Goal: Information Seeking & Learning: Learn about a topic

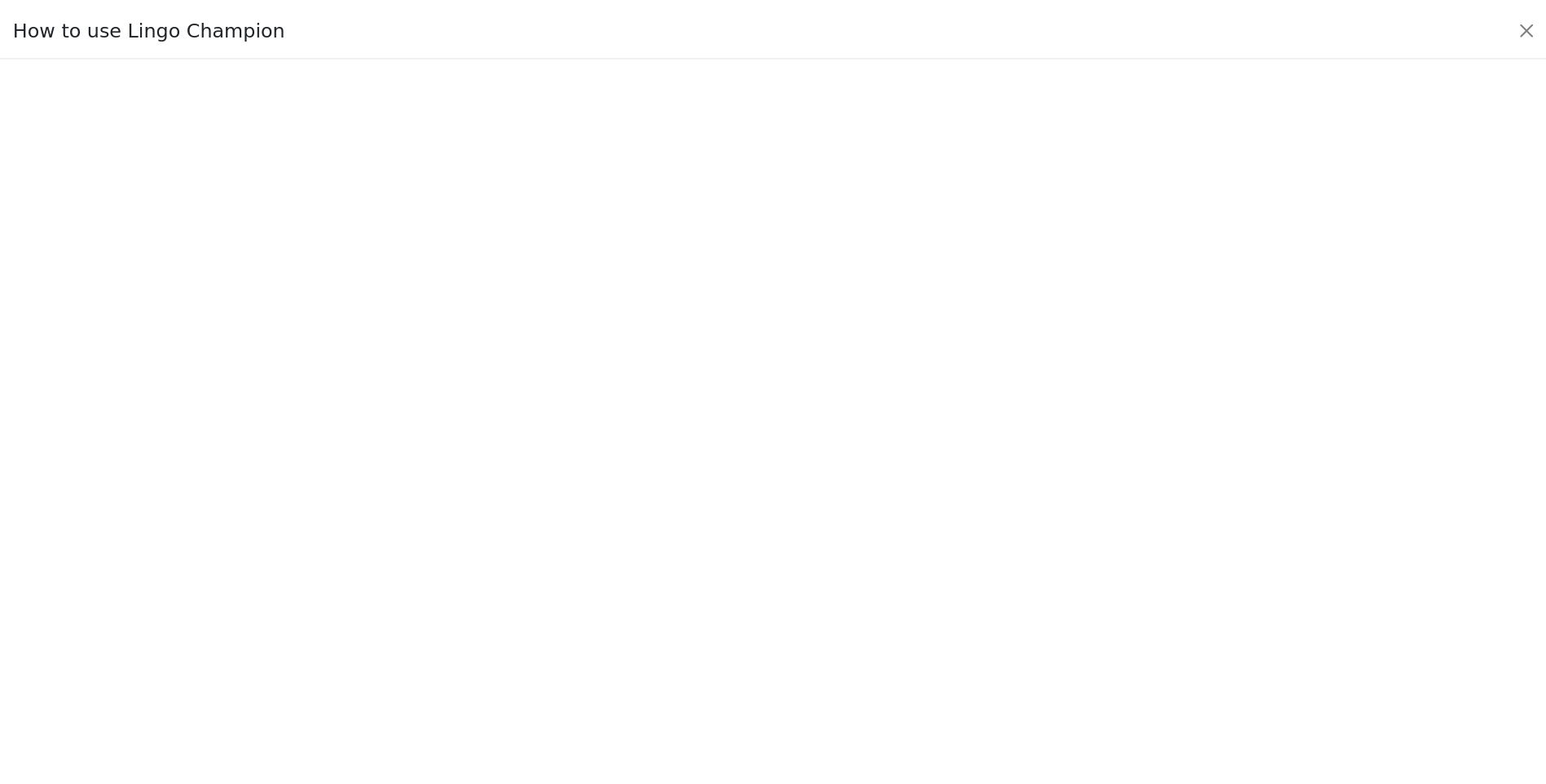
scroll to position [153, 0]
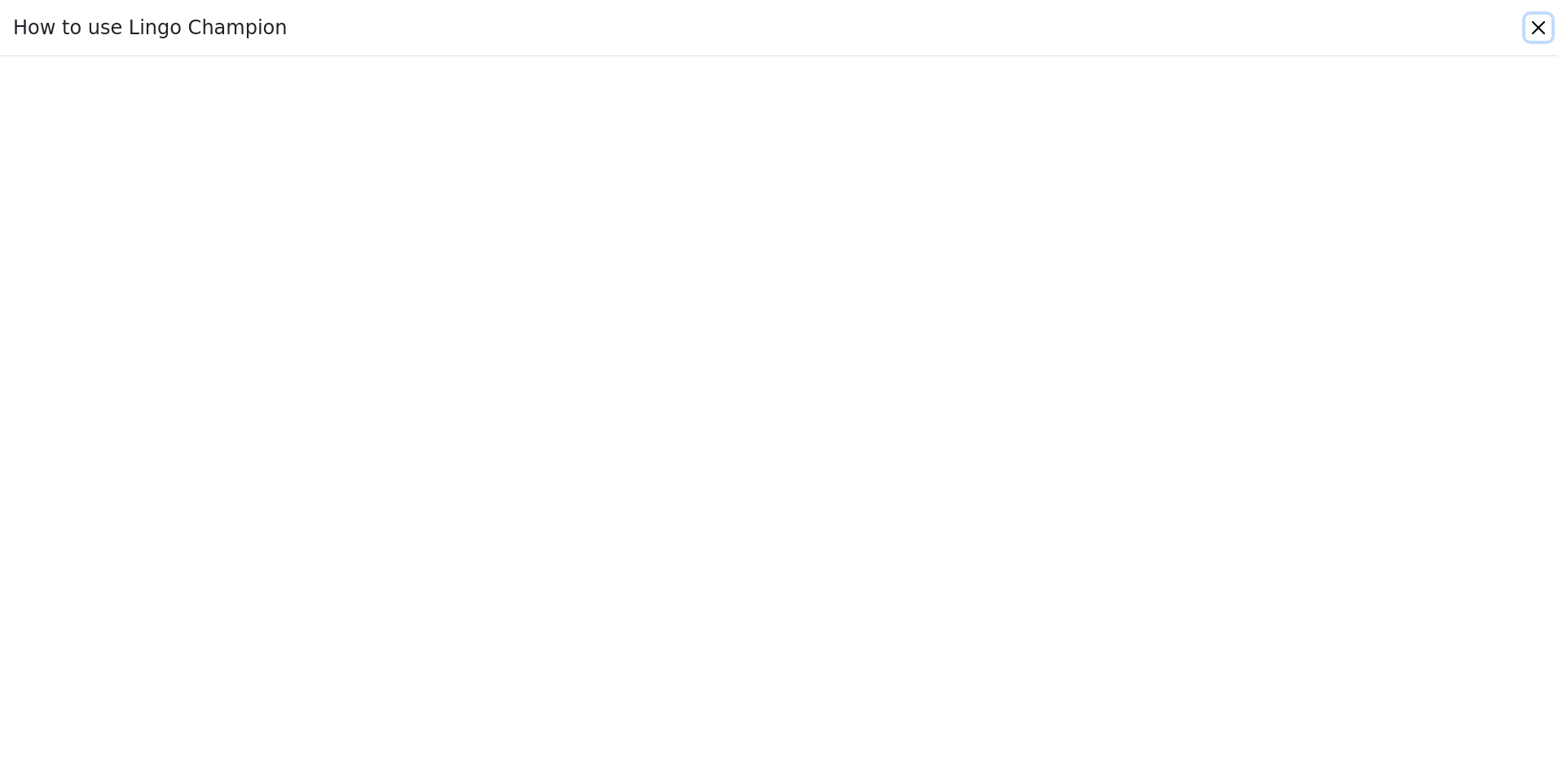
click at [1536, 27] on button "Close" at bounding box center [1538, 28] width 26 height 26
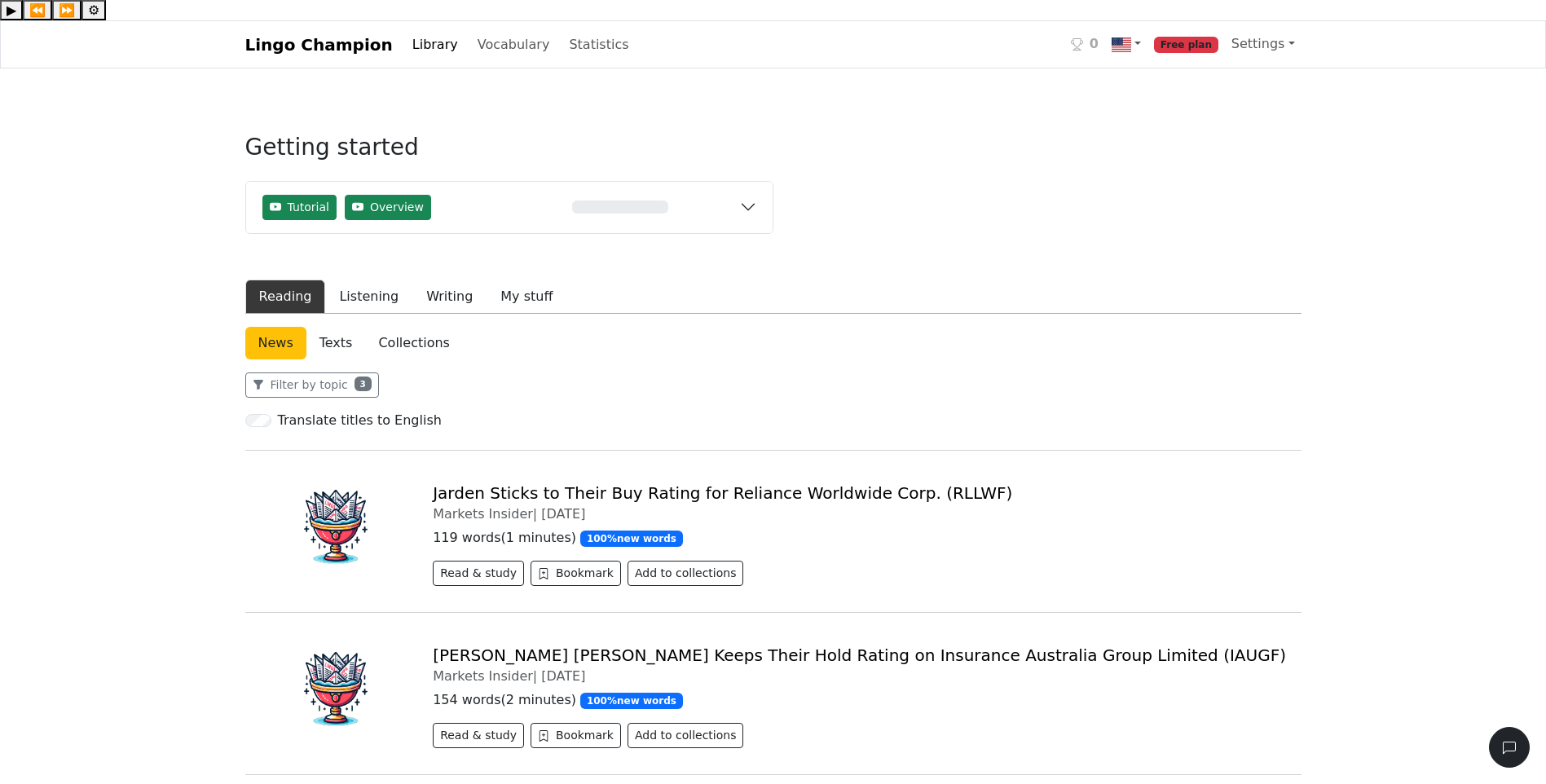
scroll to position [0, 0]
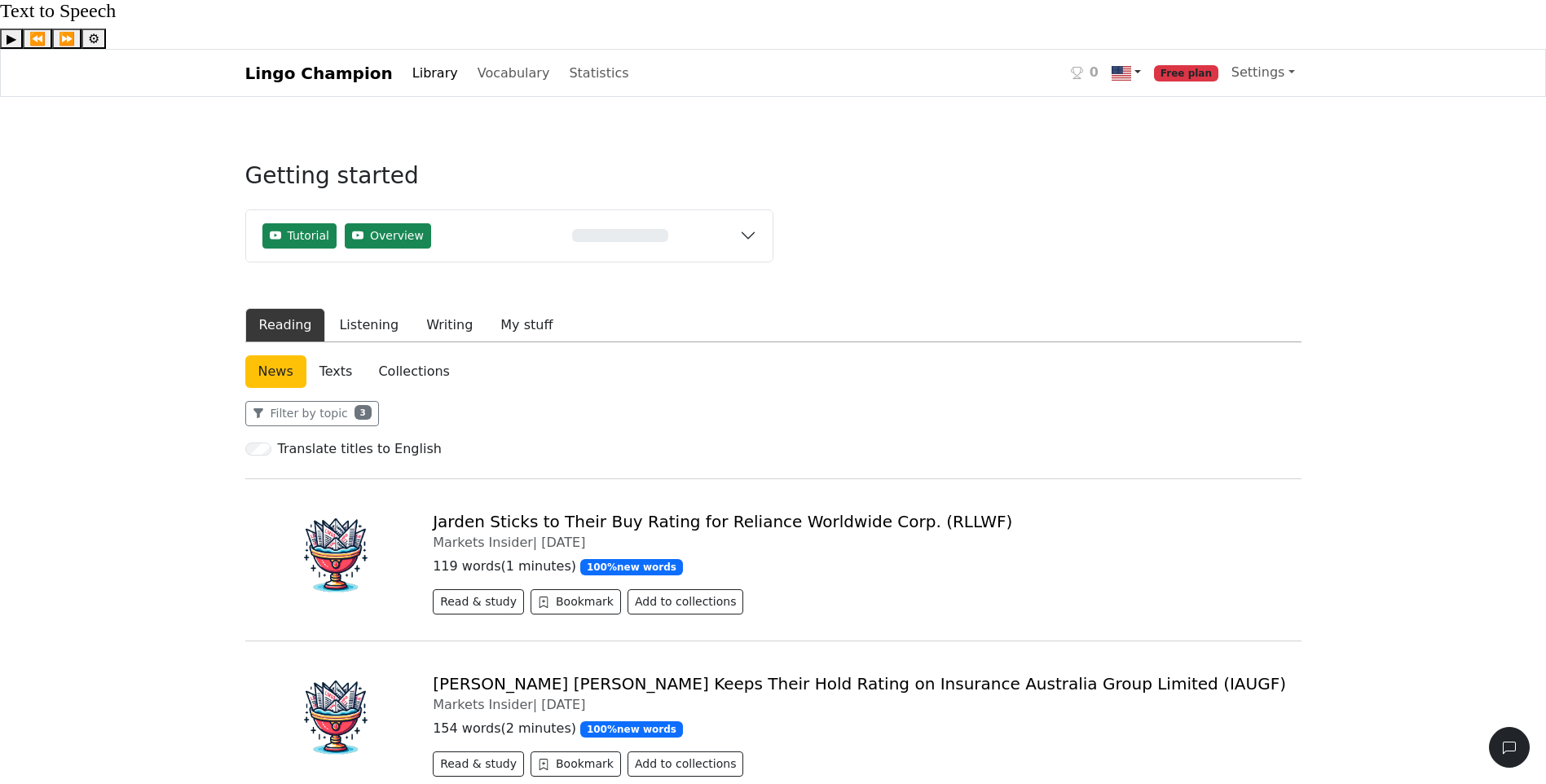
click at [1147, 56] on link at bounding box center [1125, 73] width 42 height 34
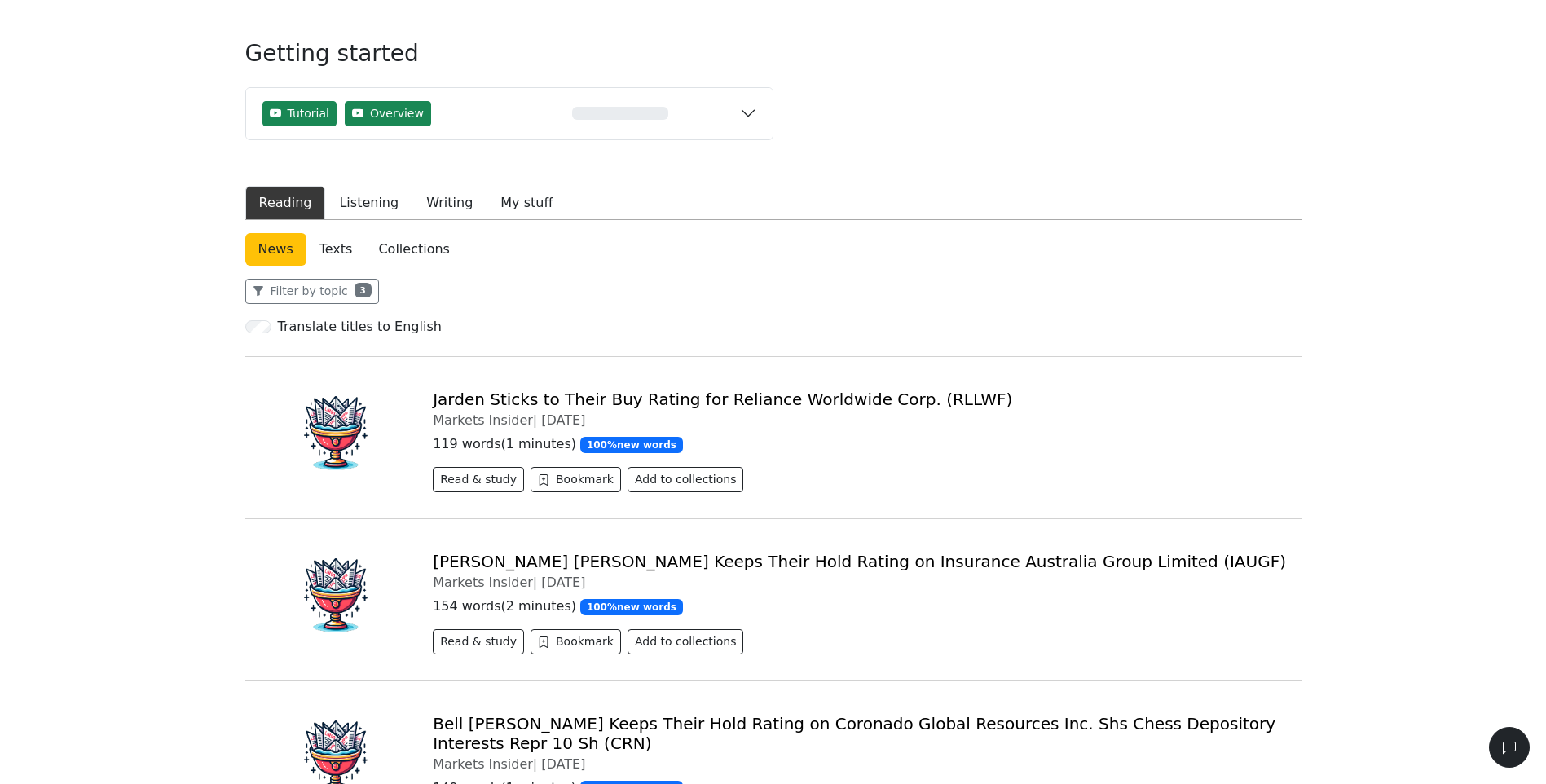
scroll to position [81, 0]
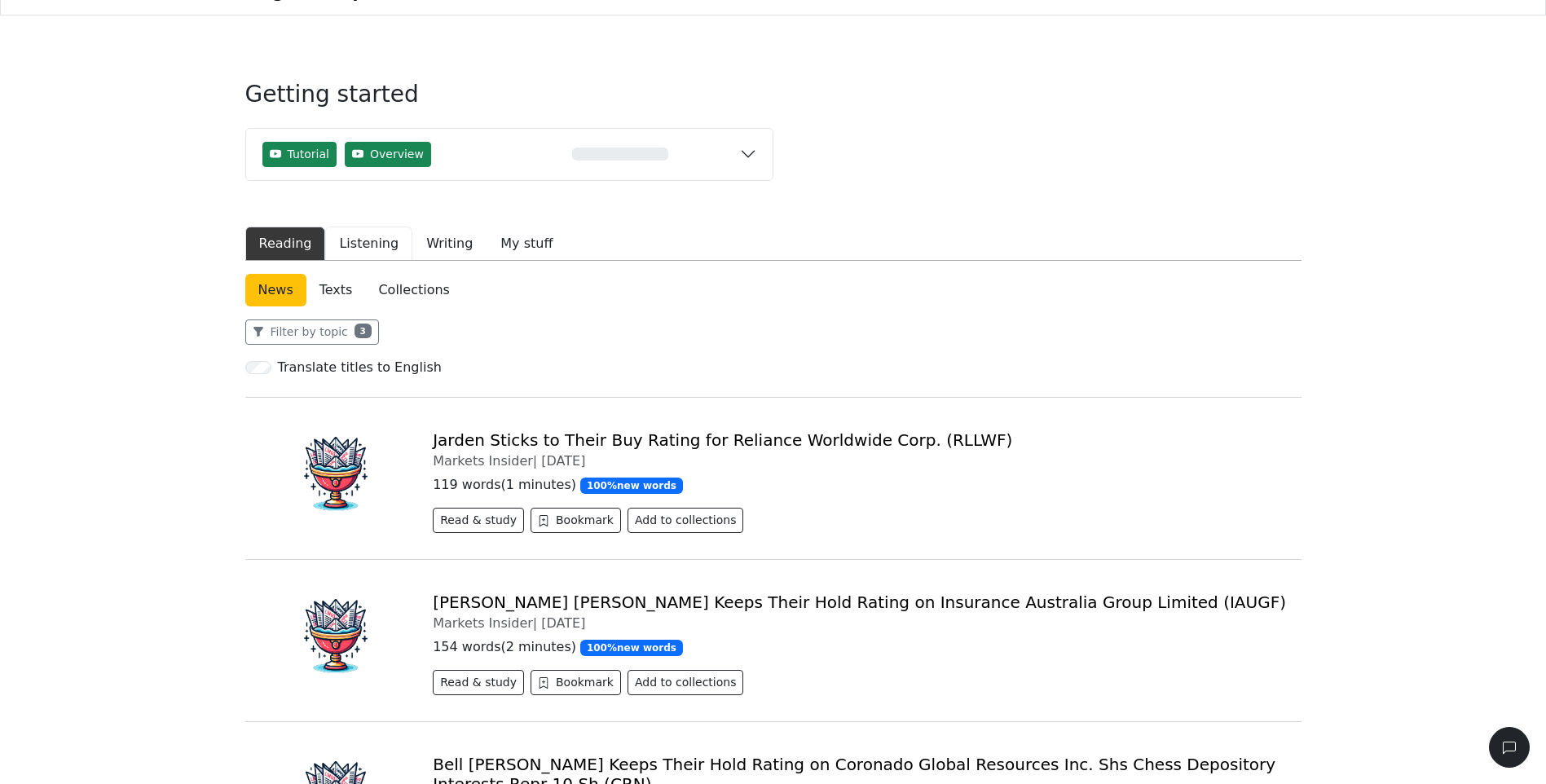
drag, startPoint x: 354, startPoint y: 192, endPoint x: 380, endPoint y: 201, distance: 27.5
click at [355, 226] on button "Listening" at bounding box center [368, 243] width 87 height 35
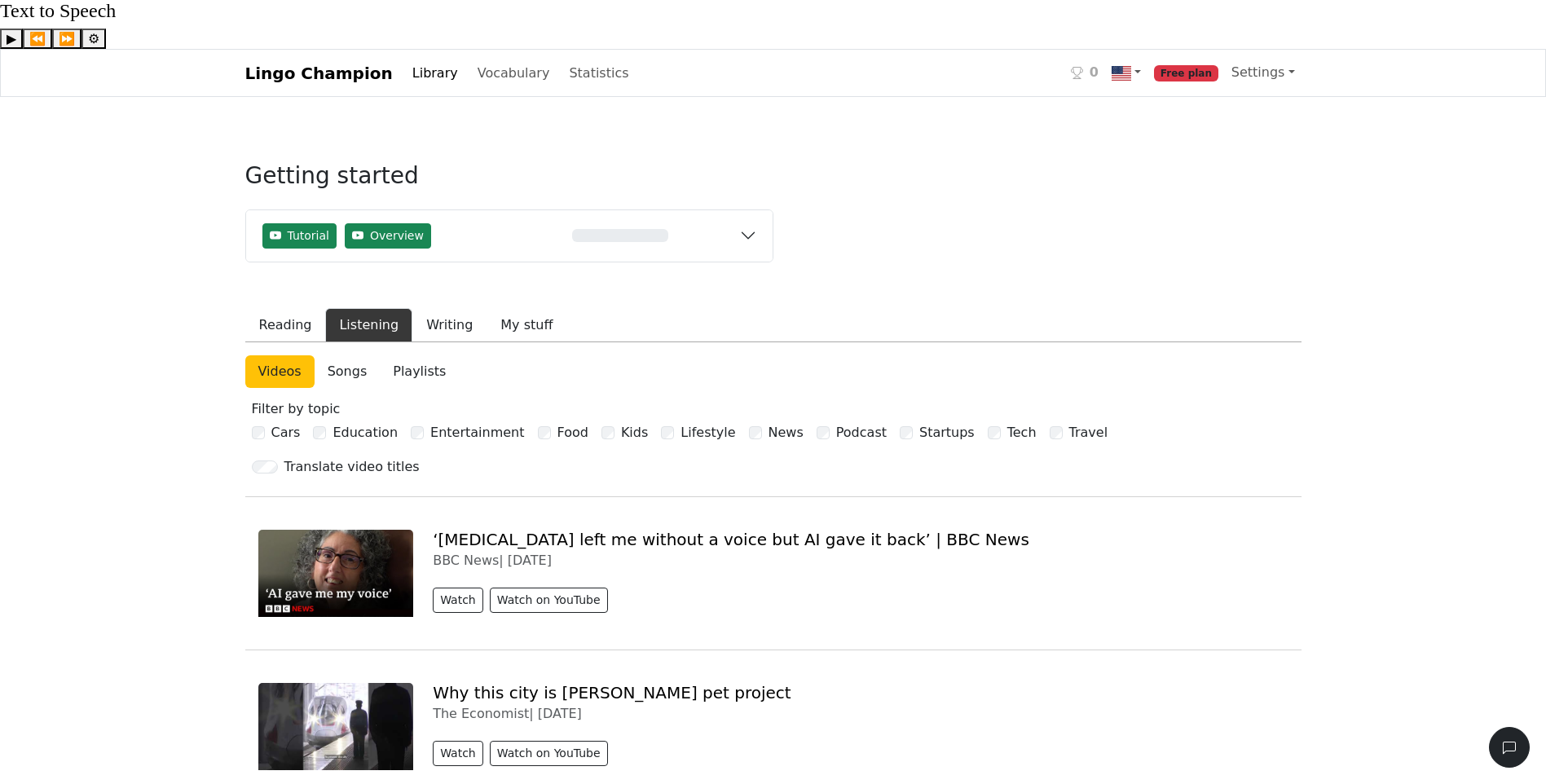
scroll to position [81, 0]
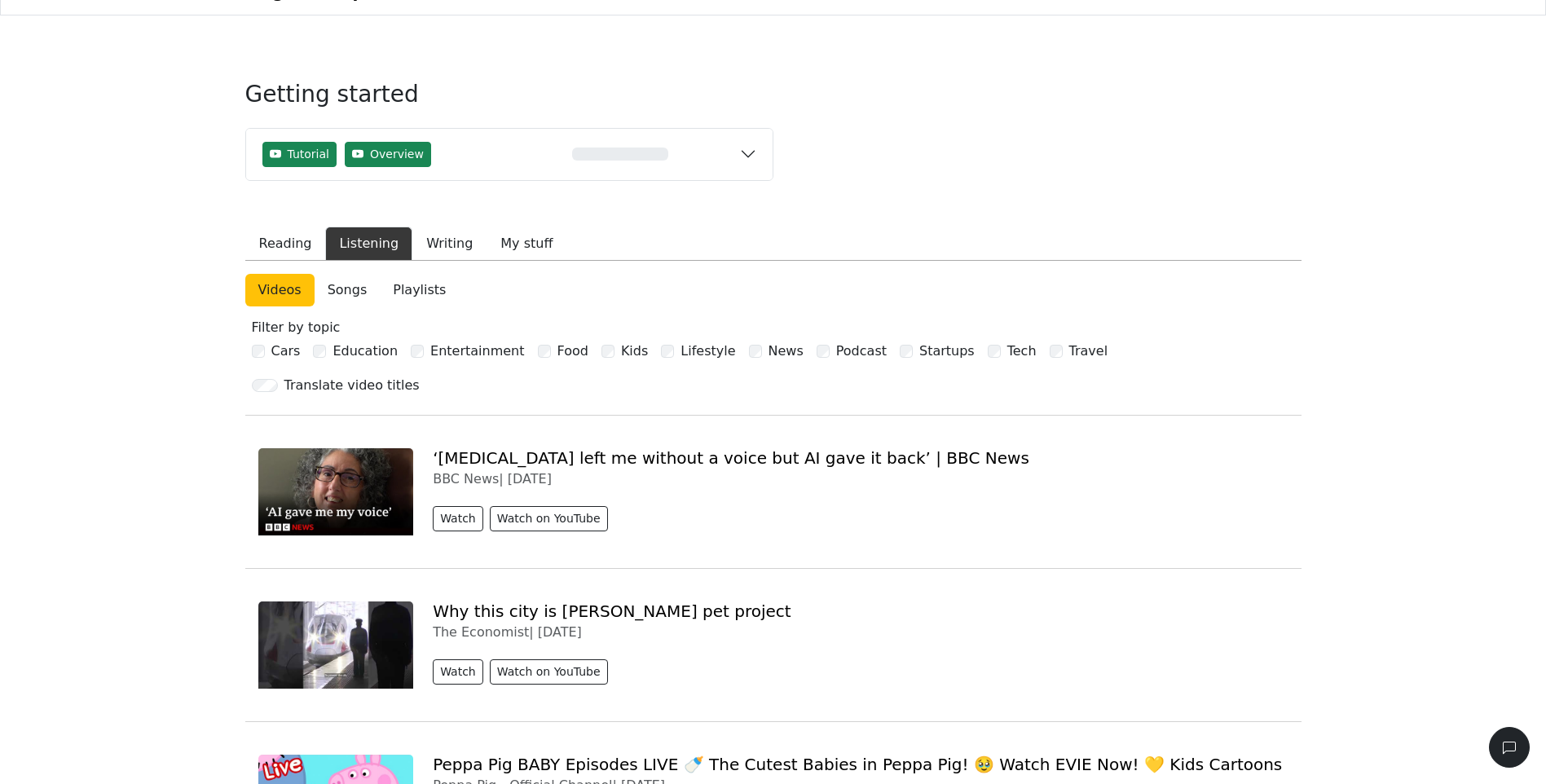
click at [690, 448] on link "‘[MEDICAL_DATA] left me without a voice but AI gave it back’ | BBC News" at bounding box center [731, 457] width 596 height 20
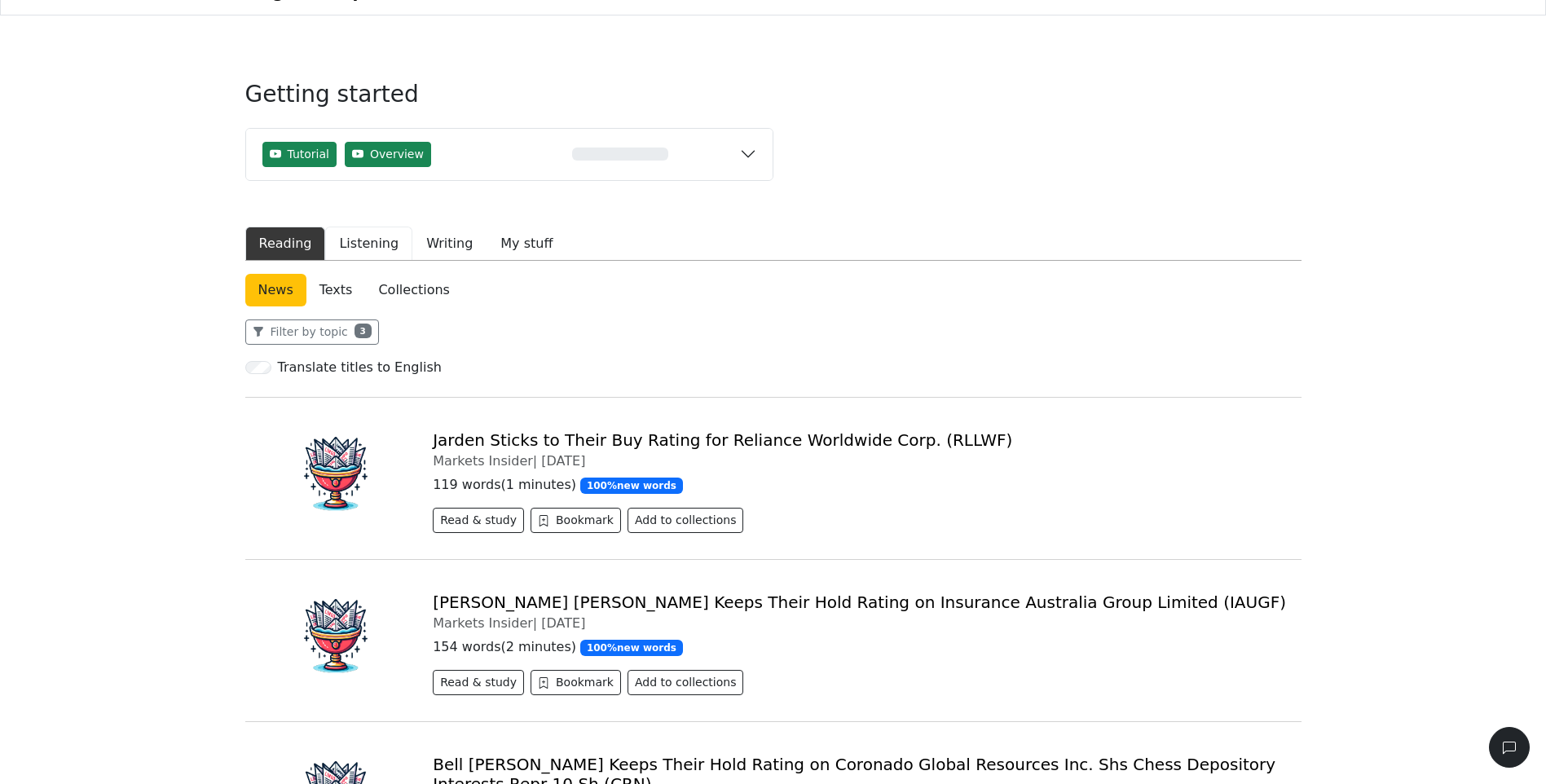
drag, startPoint x: 363, startPoint y: 192, endPoint x: 468, endPoint y: 215, distance: 107.5
click at [364, 226] on button "Listening" at bounding box center [368, 243] width 87 height 35
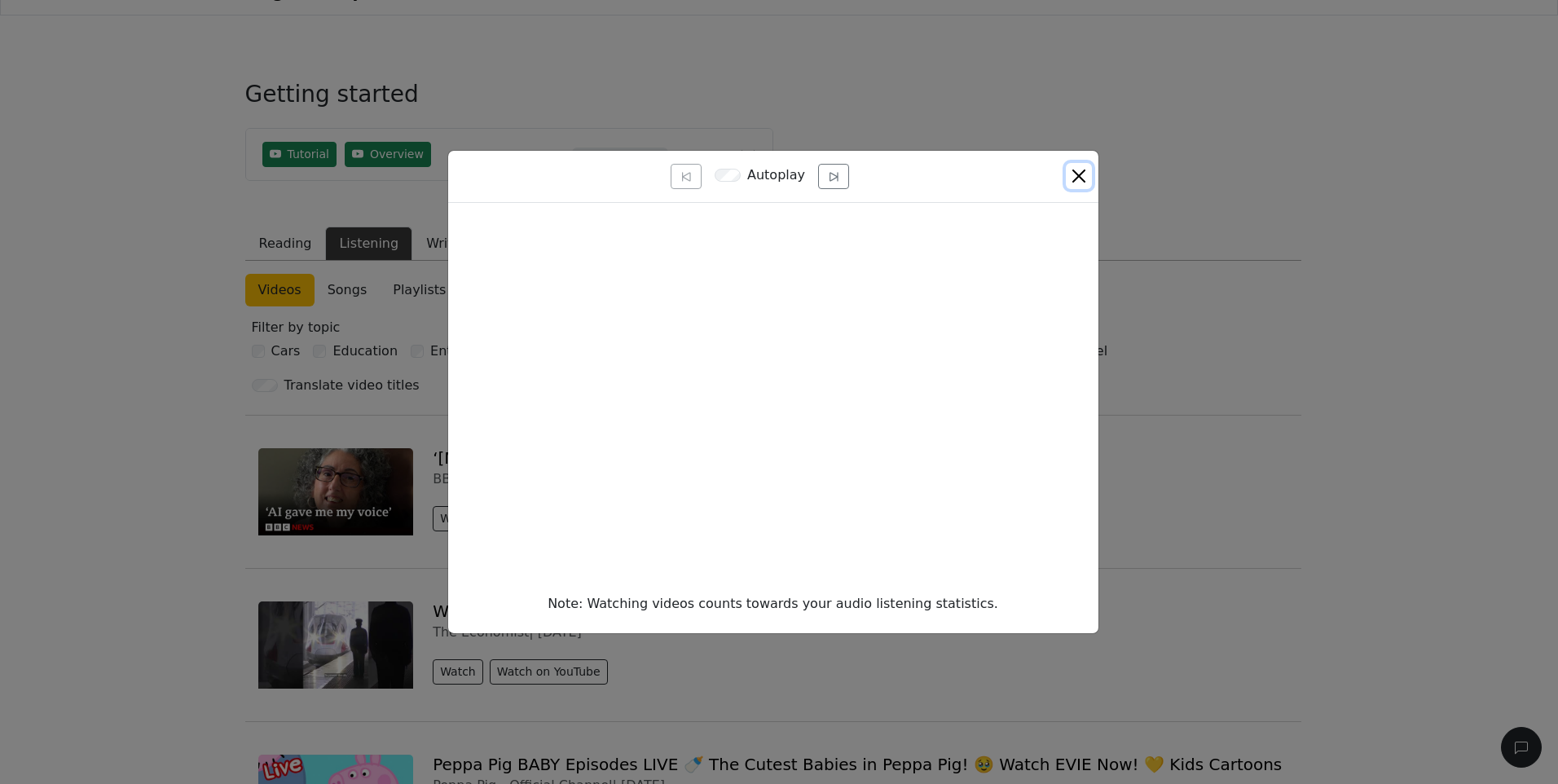
click at [1079, 175] on button "Close" at bounding box center [1079, 176] width 26 height 26
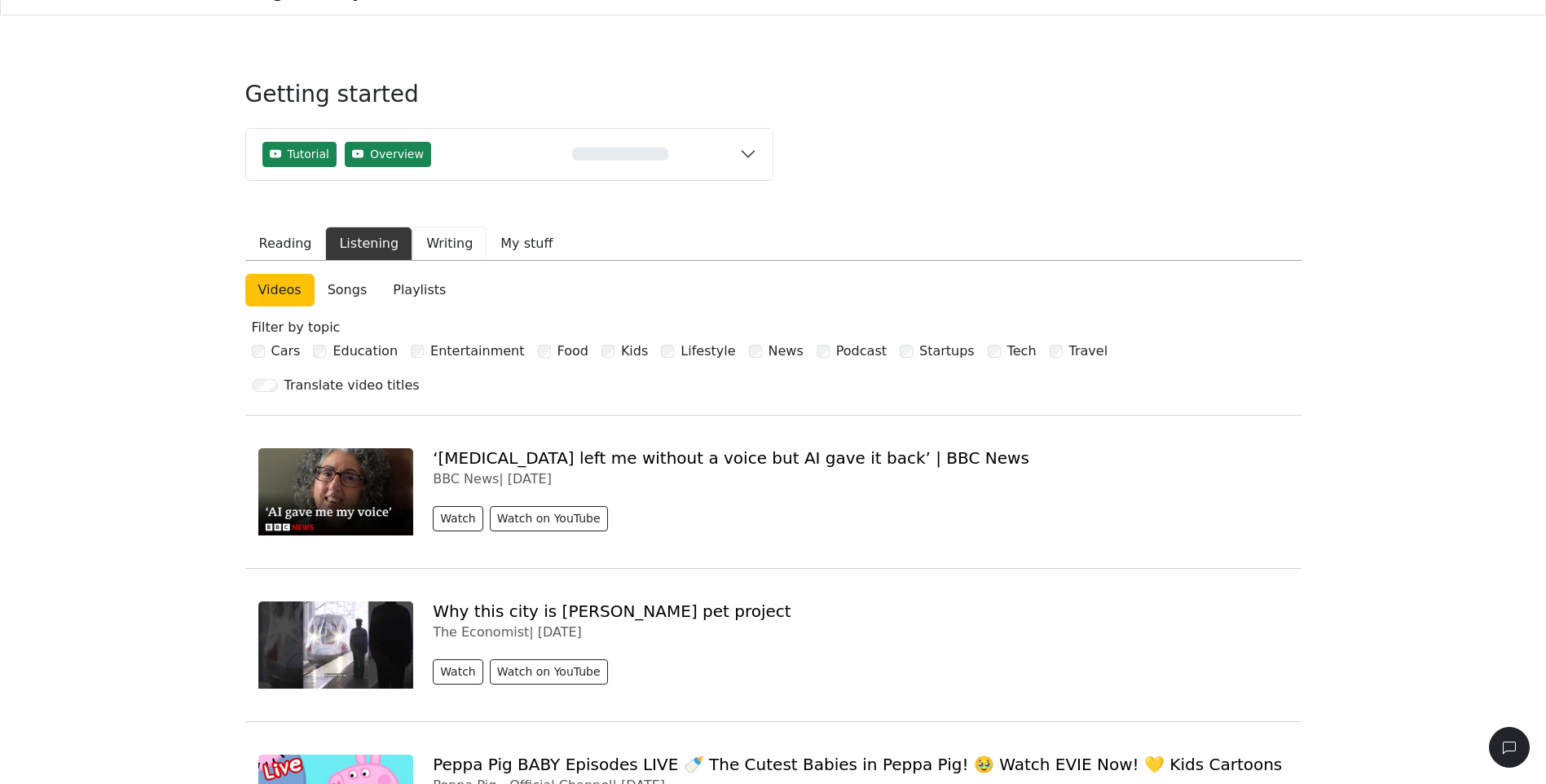
click at [430, 226] on button "Writing" at bounding box center [449, 243] width 74 height 35
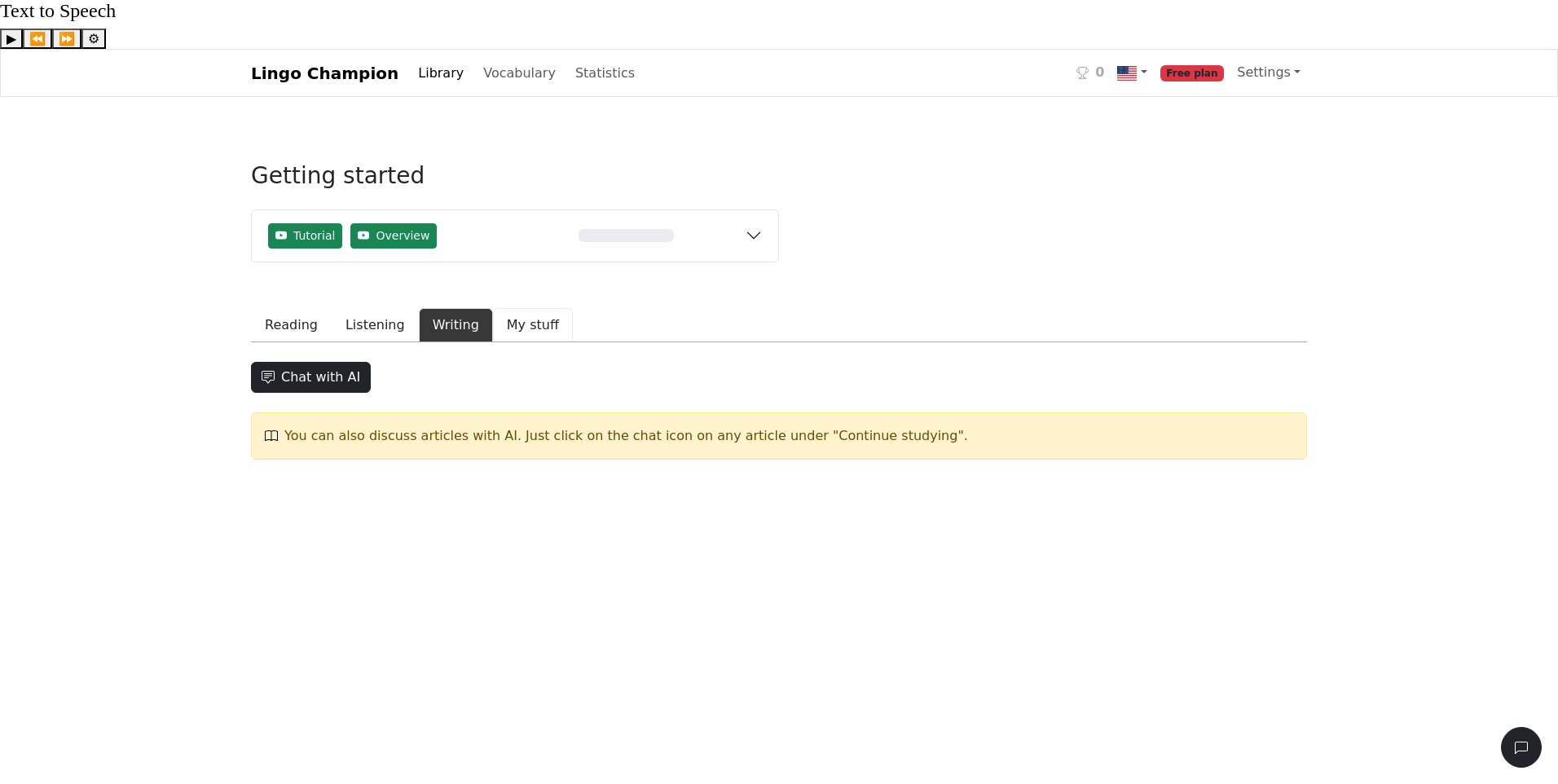
click at [518, 308] on button "My stuff" at bounding box center [532, 325] width 79 height 35
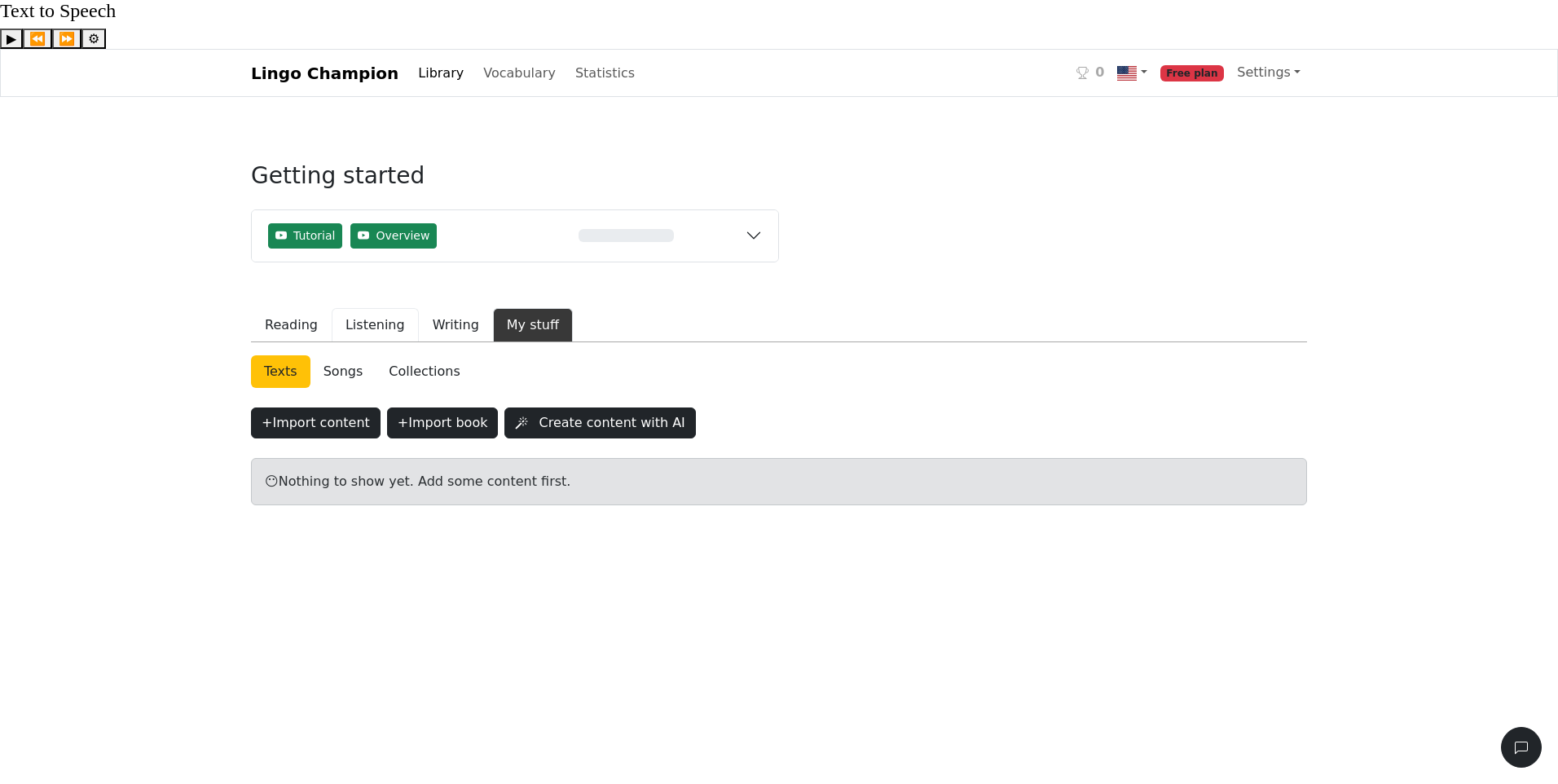
click at [359, 308] on button "Listening" at bounding box center [375, 325] width 87 height 35
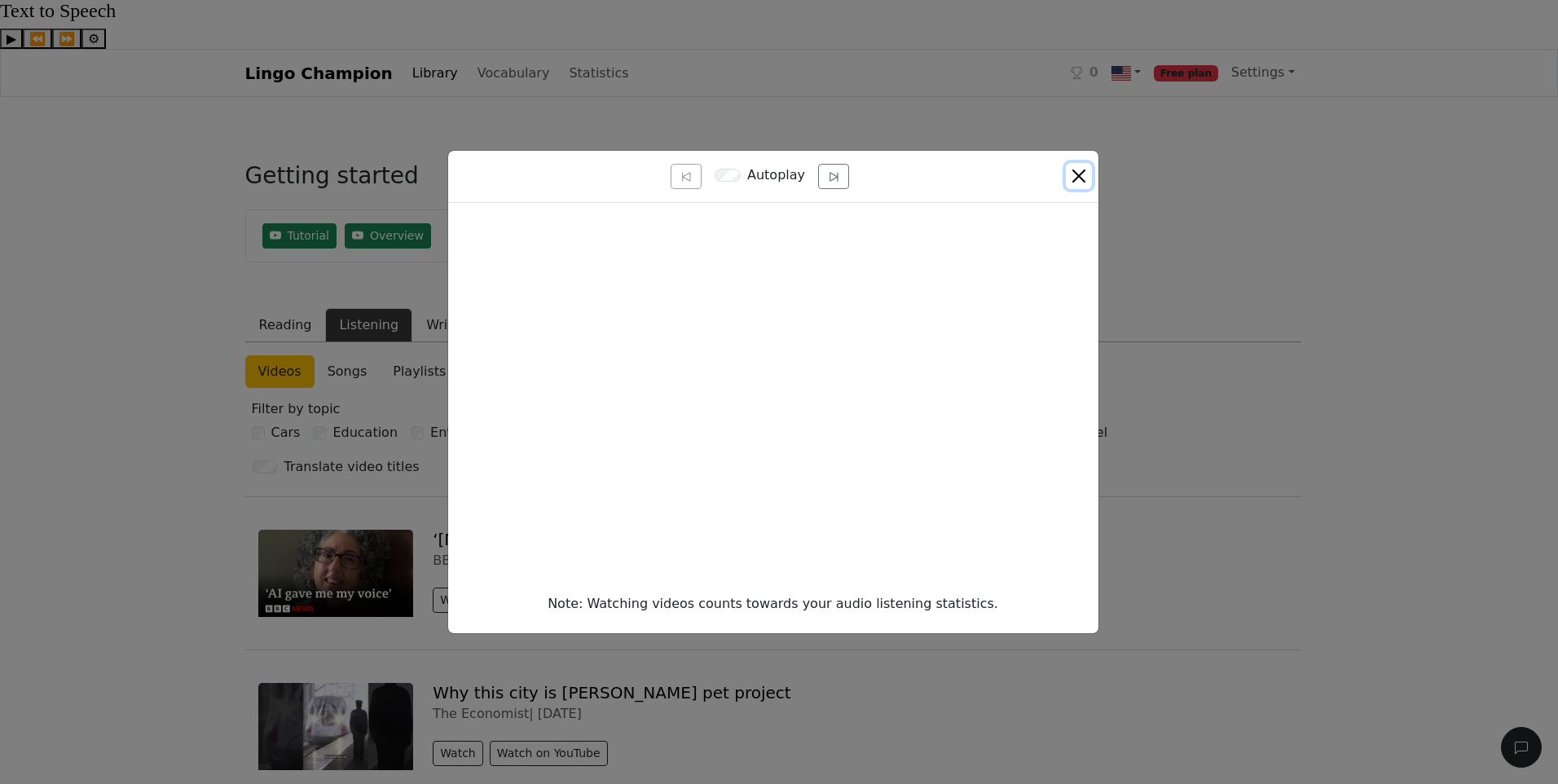
click at [1084, 177] on button "Close" at bounding box center [1079, 176] width 26 height 26
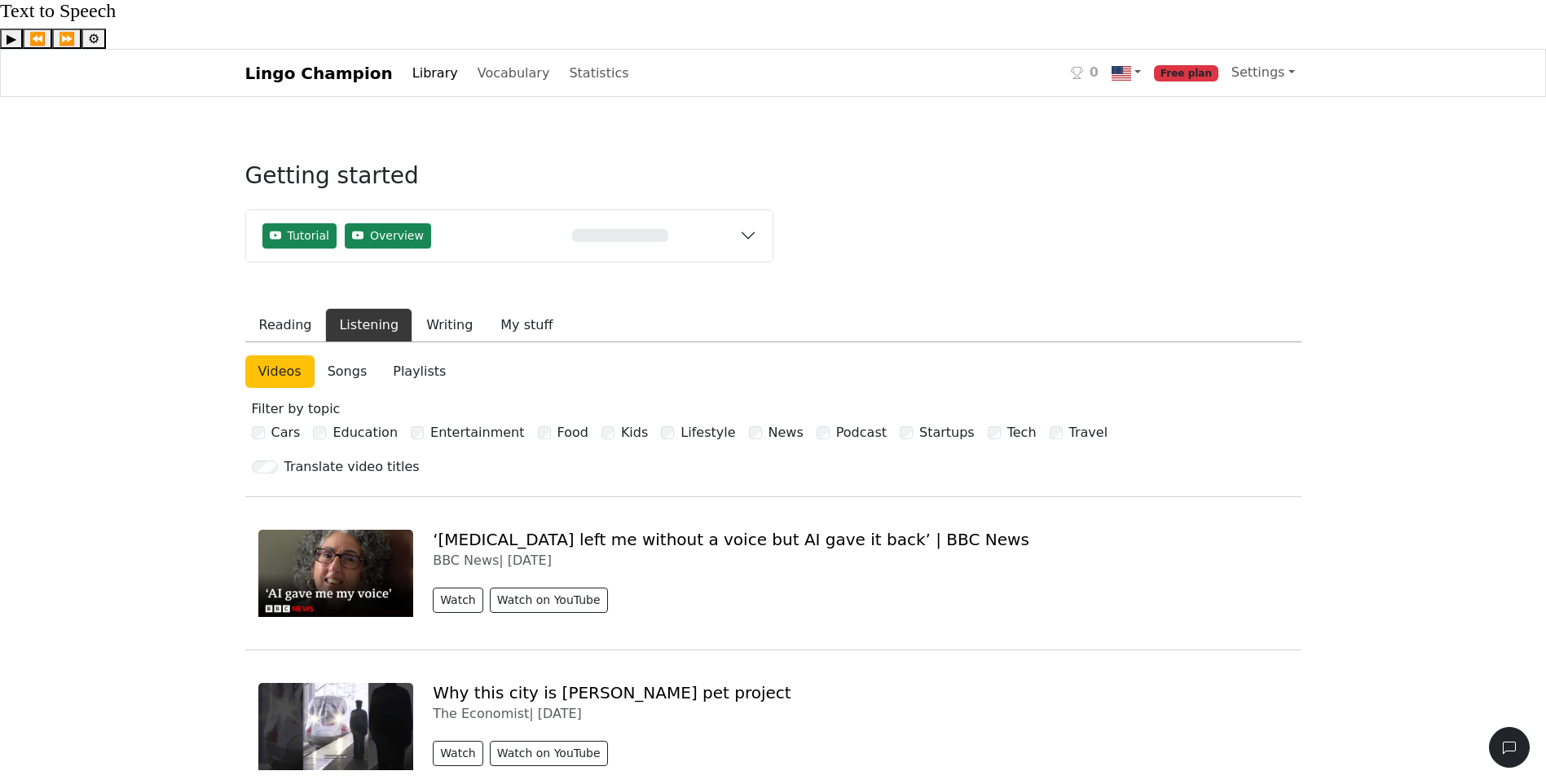
click at [336, 355] on link "Songs" at bounding box center [348, 371] width 66 height 33
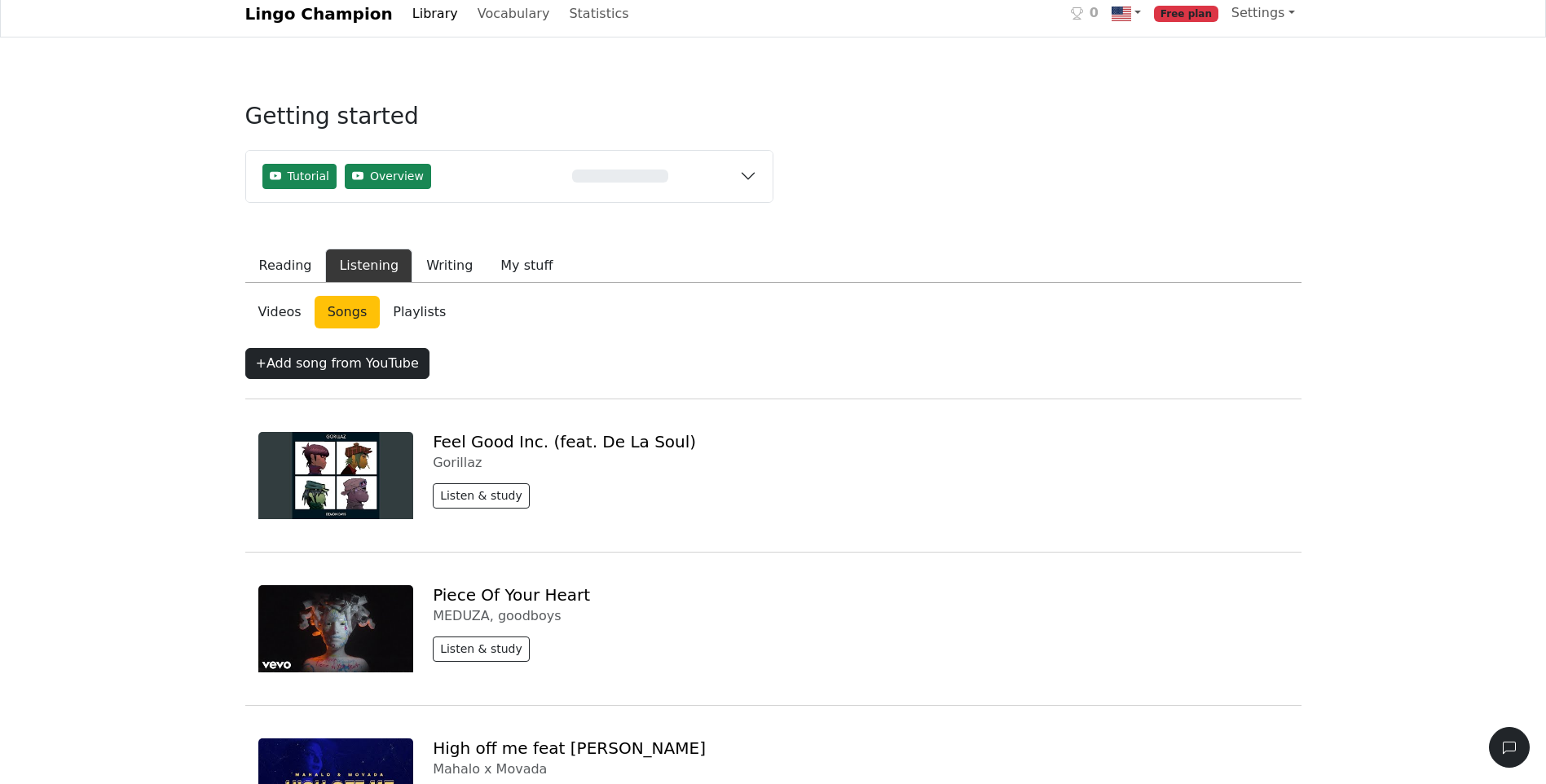
scroll to position [81, 0]
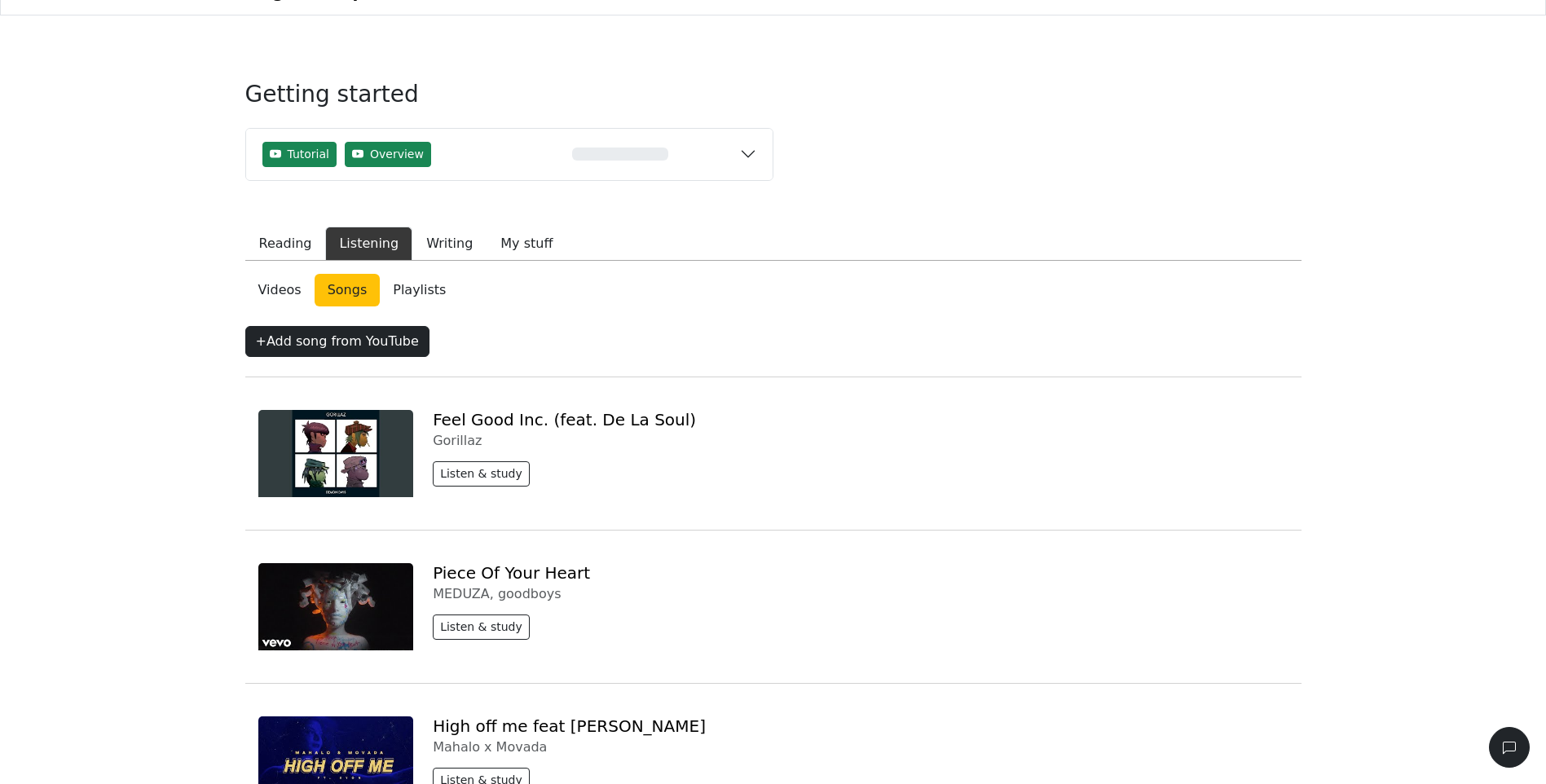
click at [347, 409] on img at bounding box center [336, 452] width 156 height 87
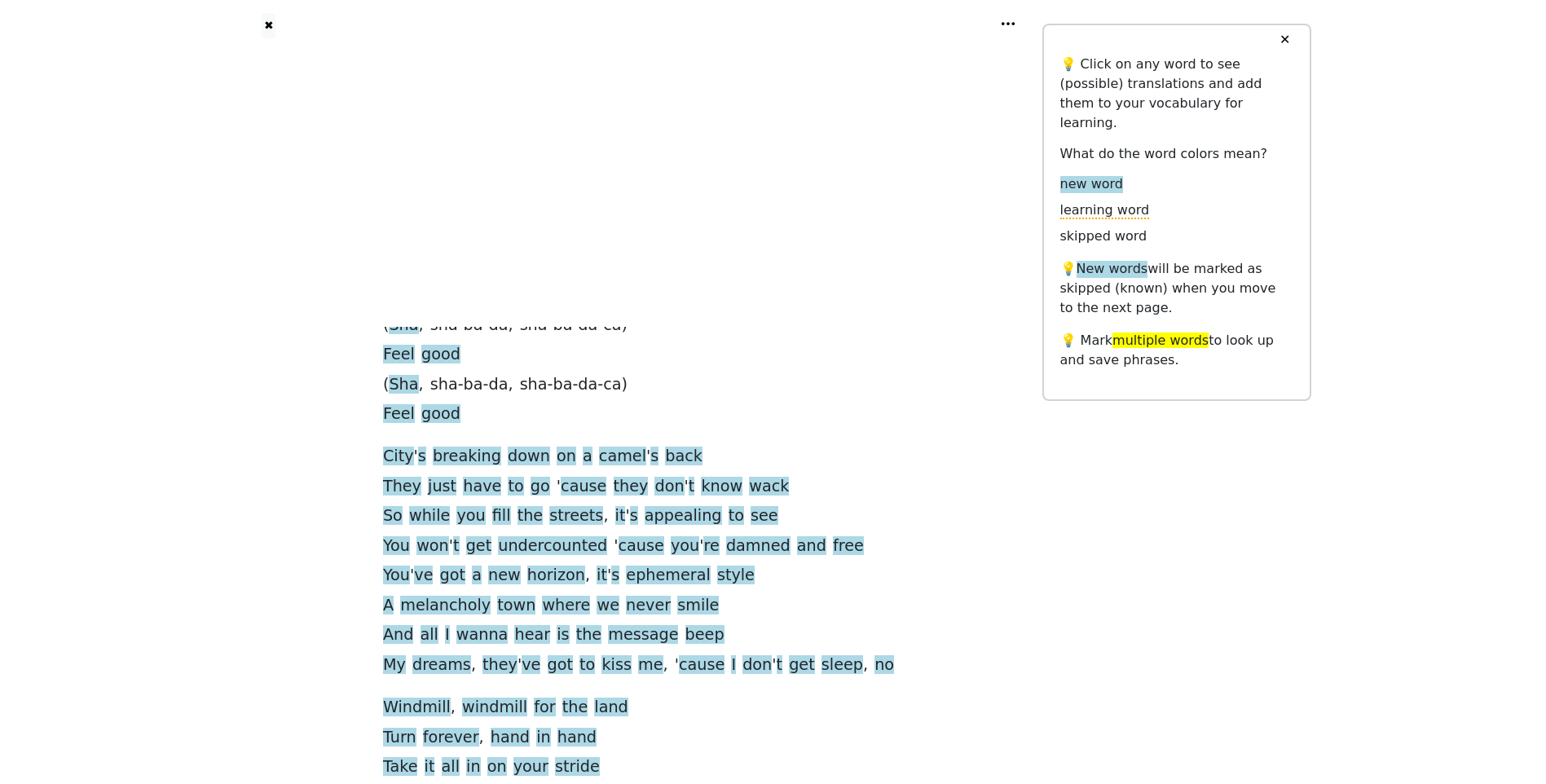
scroll to position [651, 0]
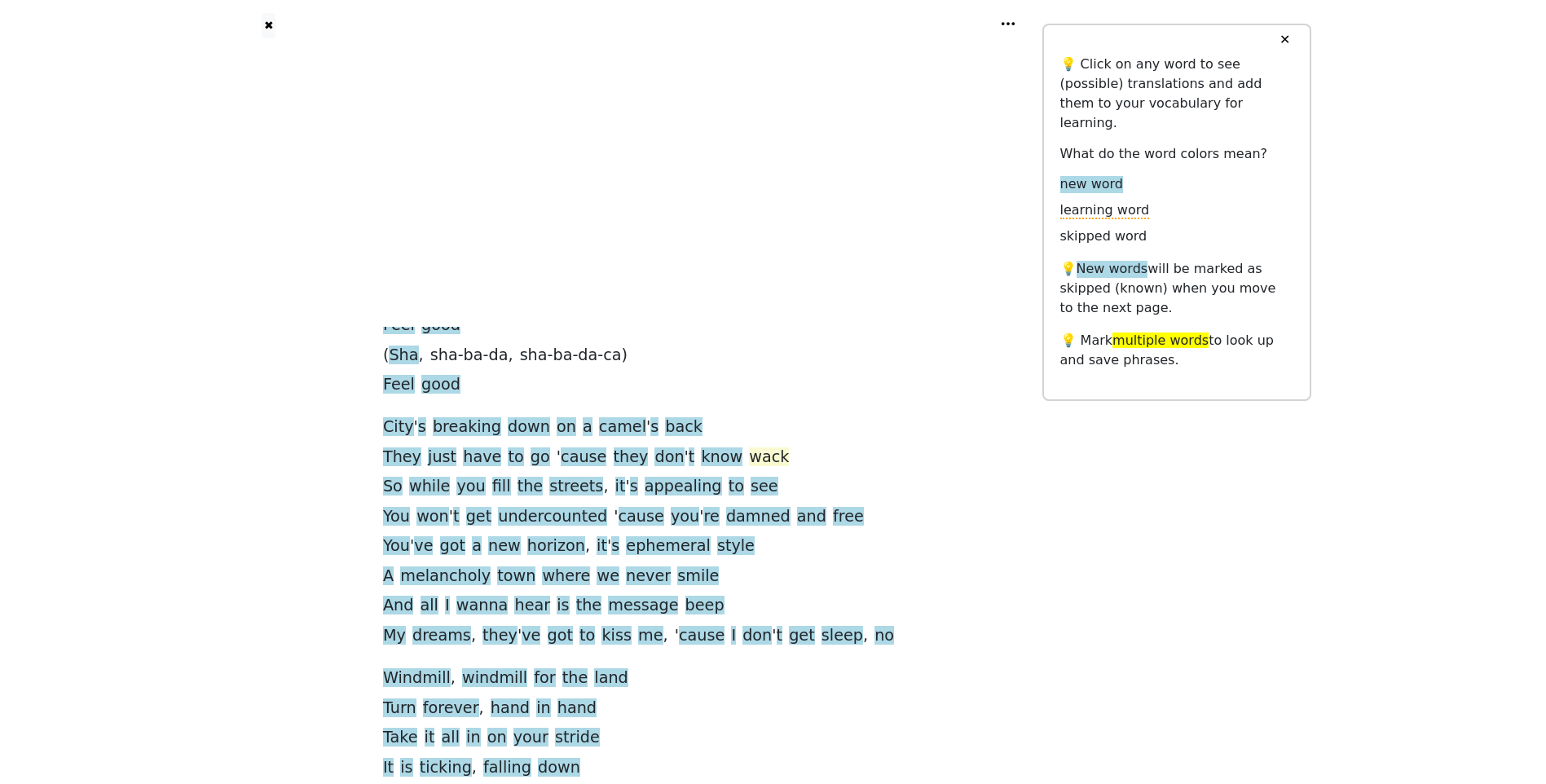
click at [753, 448] on span "wack" at bounding box center [768, 458] width 40 height 21
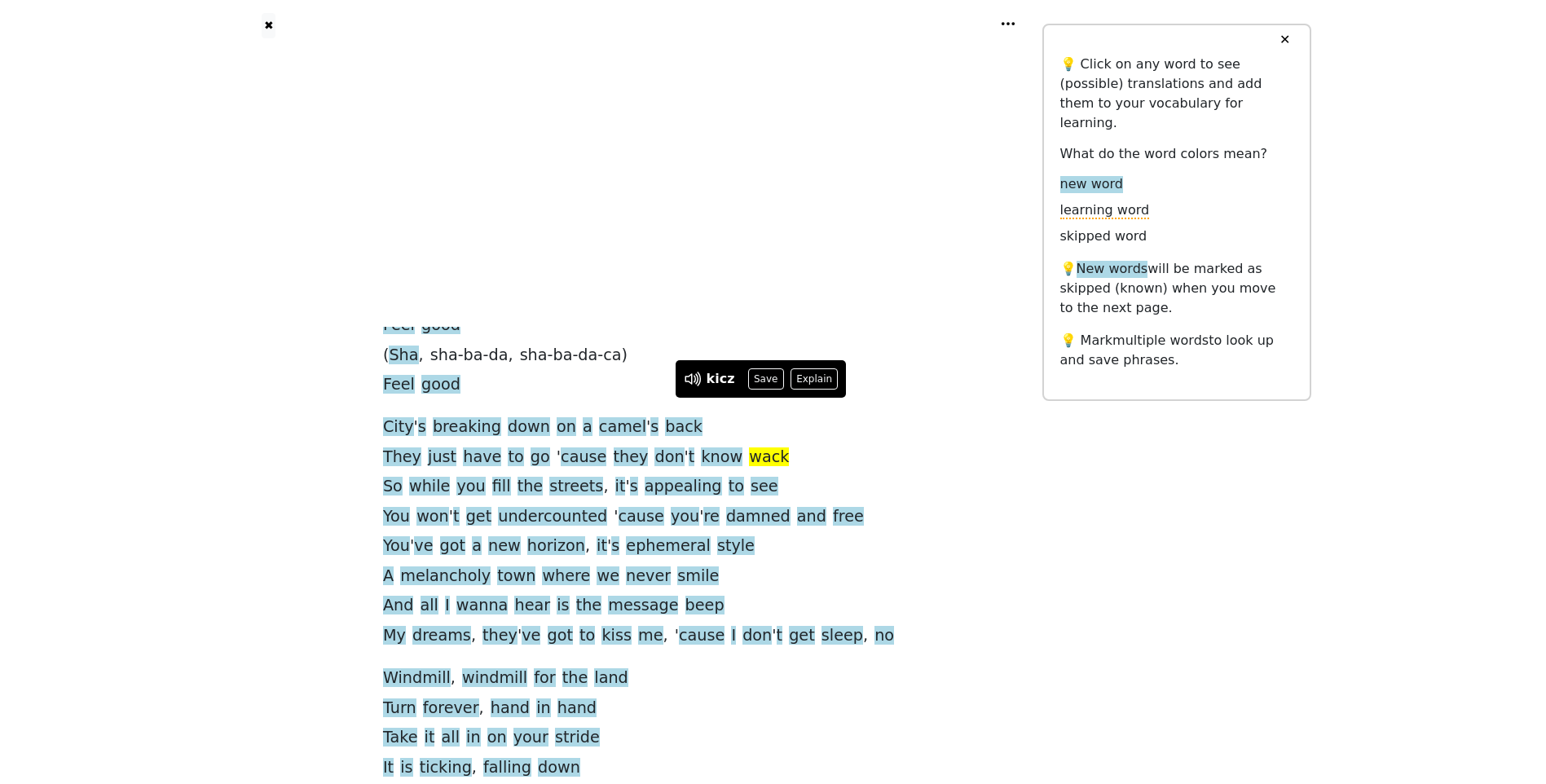
click at [673, 477] on span "appealing" at bounding box center [683, 487] width 78 height 21
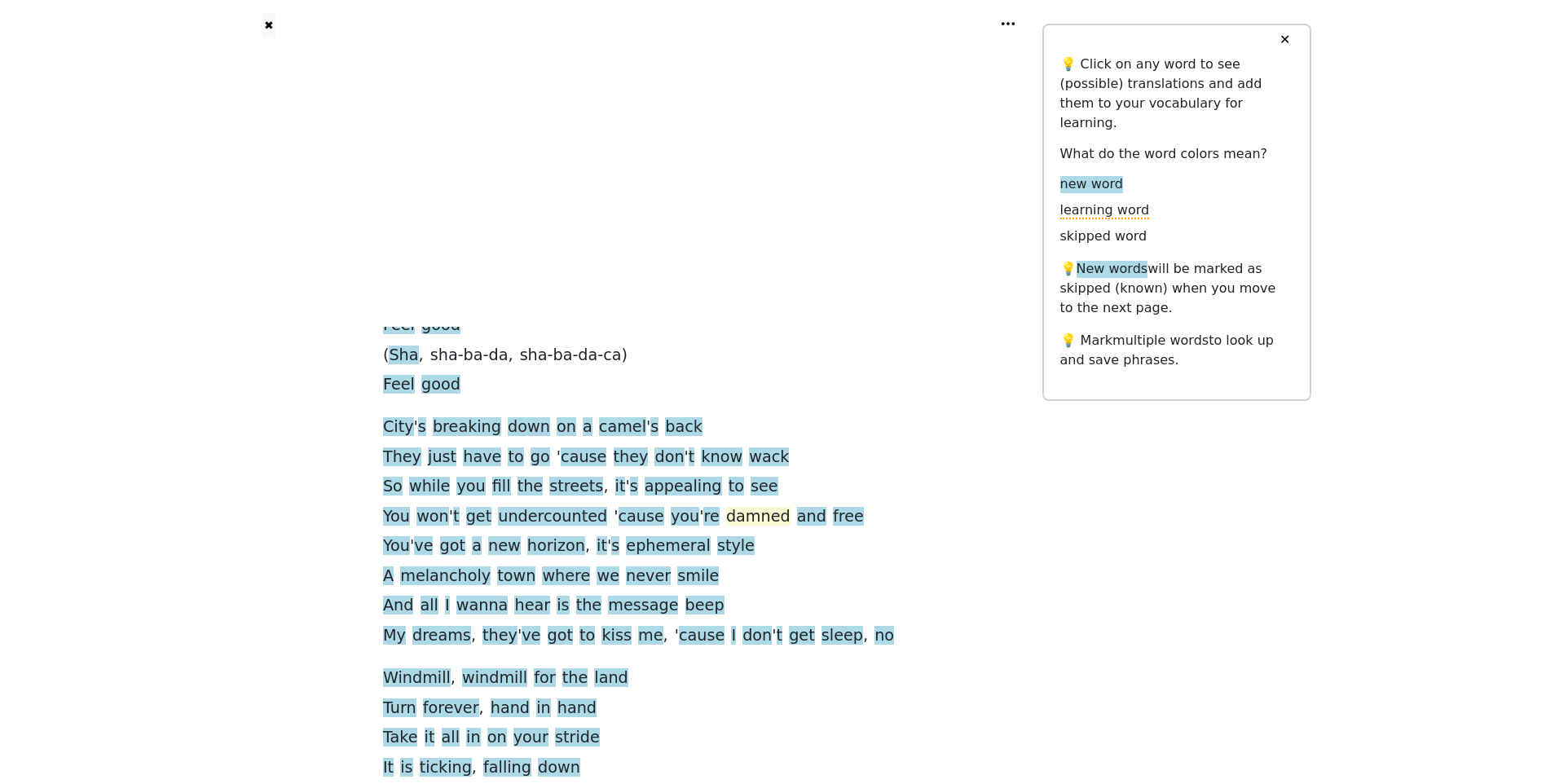
click at [747, 506] on span "damned" at bounding box center [758, 517] width 64 height 21
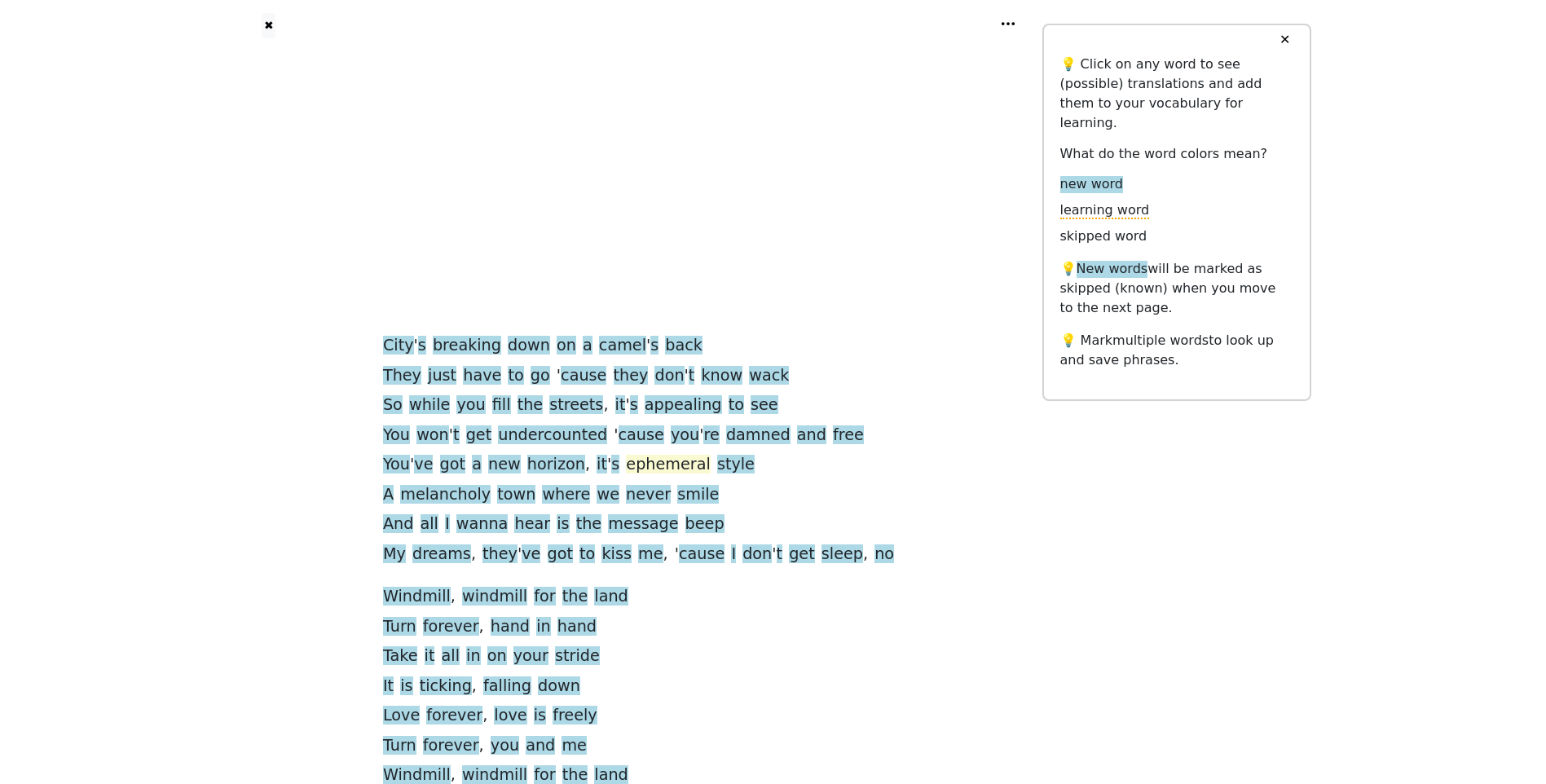
click at [663, 454] on span "ephemeral" at bounding box center [668, 464] width 84 height 21
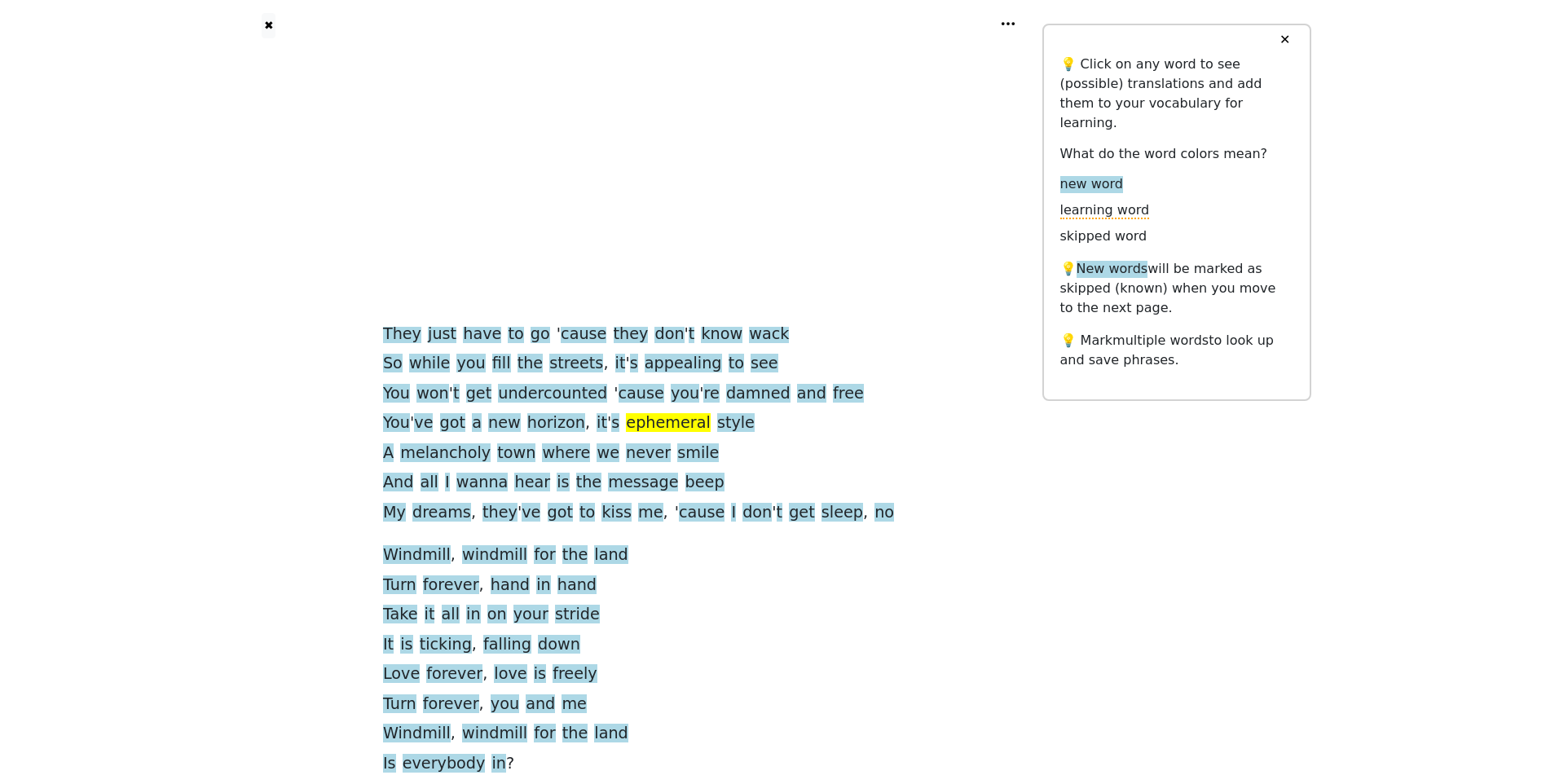
scroll to position [815, 0]
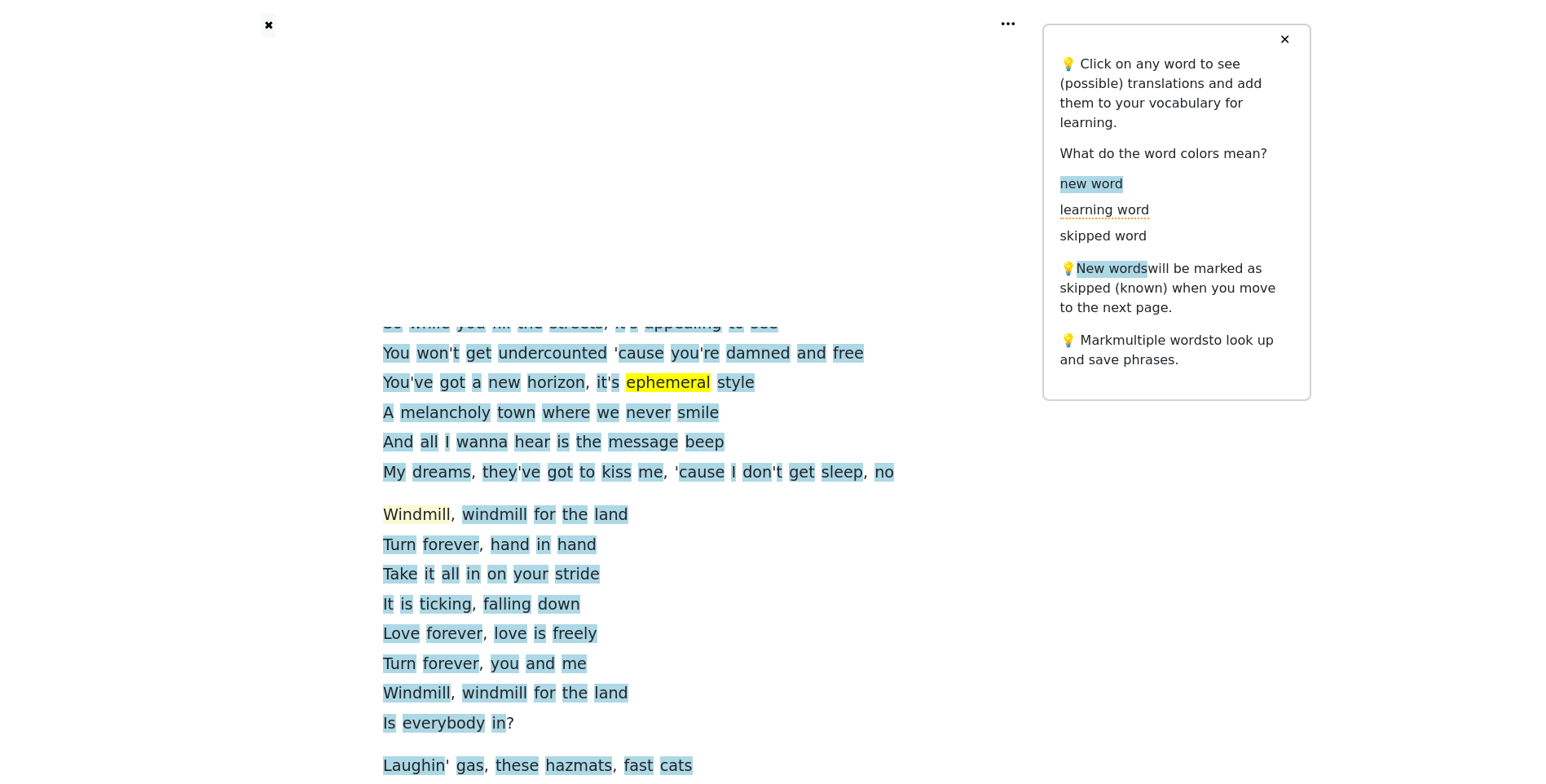
click at [445, 505] on span "Windmill" at bounding box center [417, 515] width 67 height 21
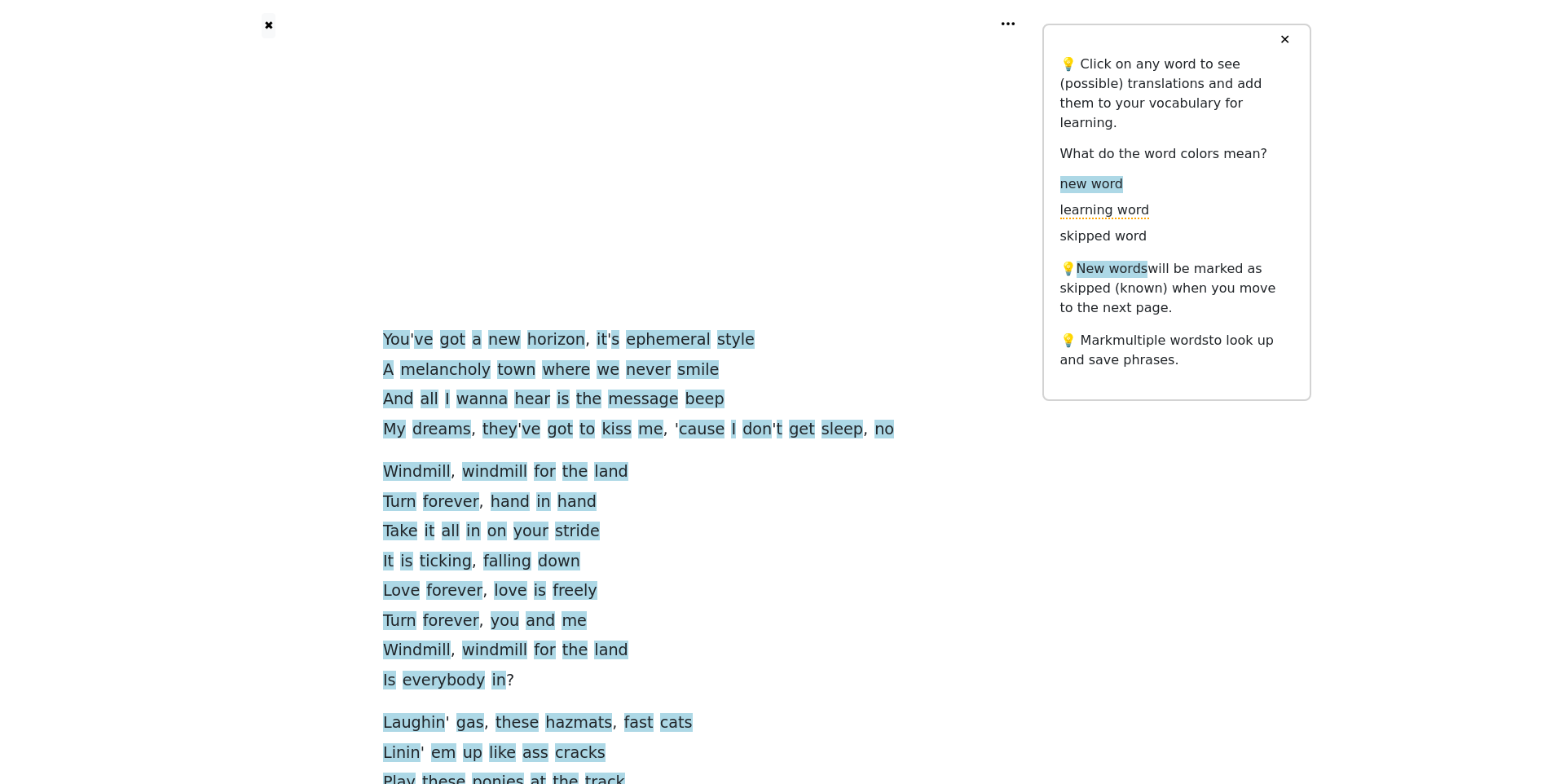
scroll to position [896, 0]
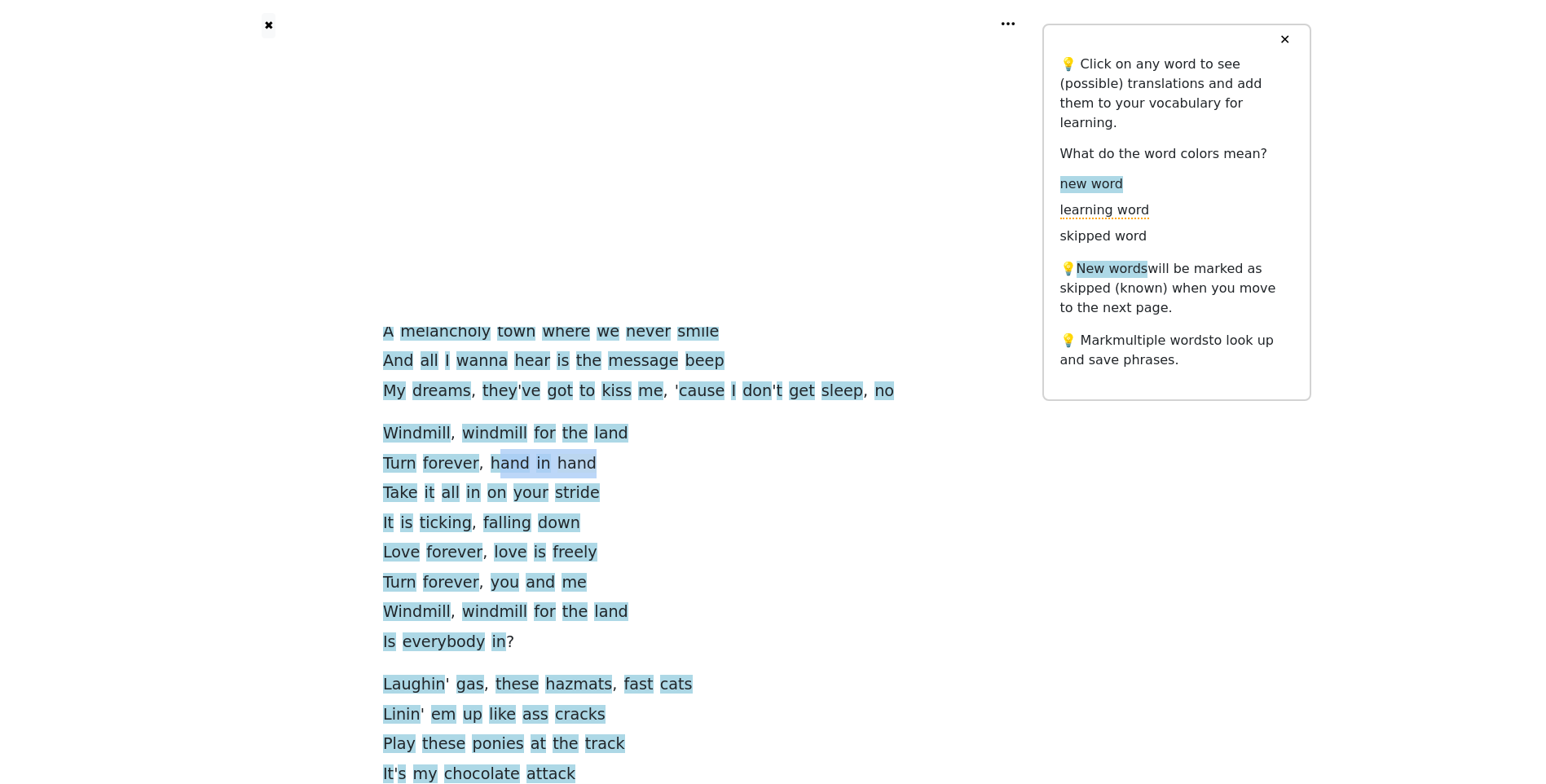
drag, startPoint x: 522, startPoint y: 414, endPoint x: 604, endPoint y: 416, distance: 82.0
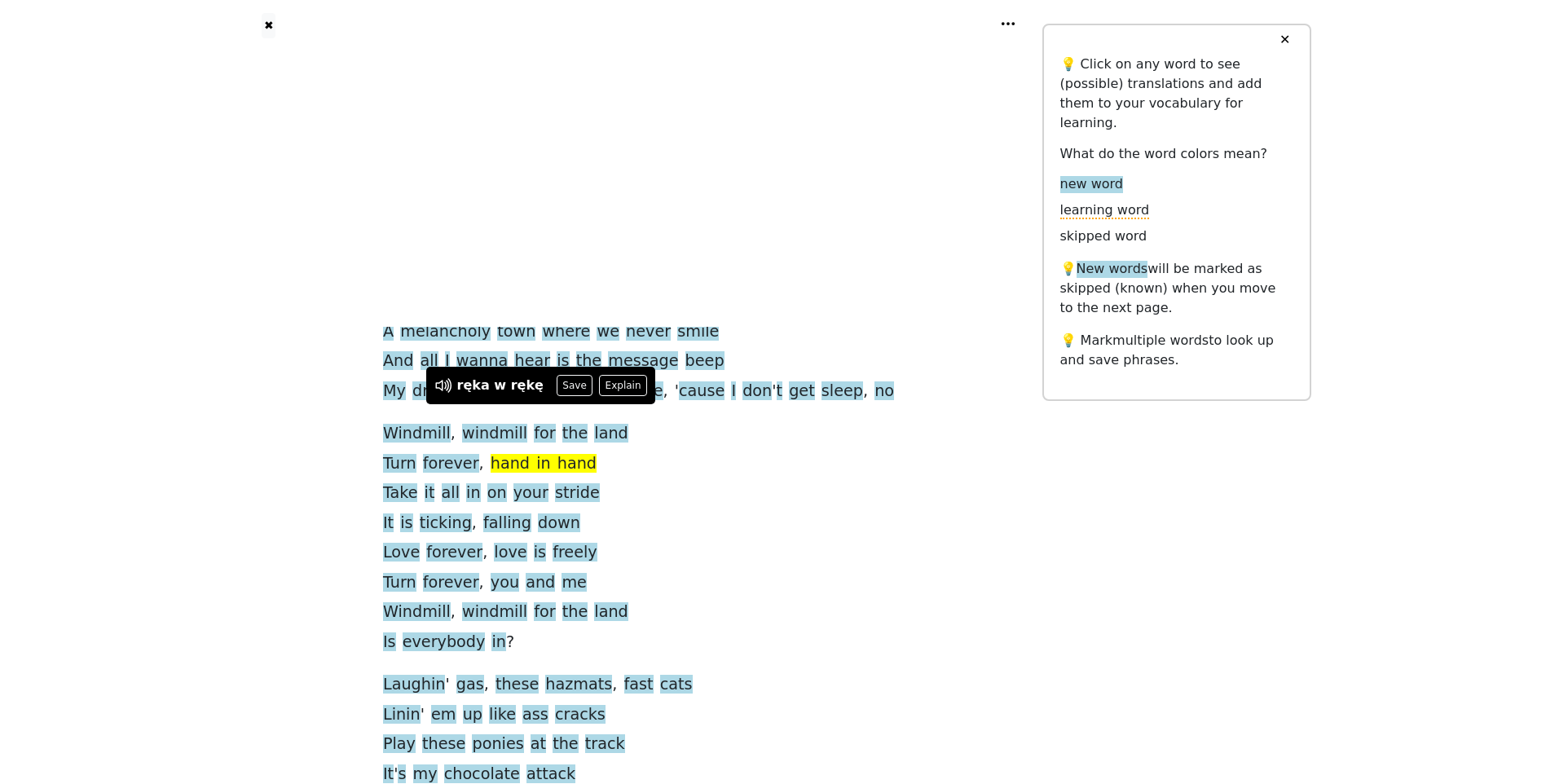
drag, startPoint x: 604, startPoint y: 416, endPoint x: 741, endPoint y: 458, distance: 143.3
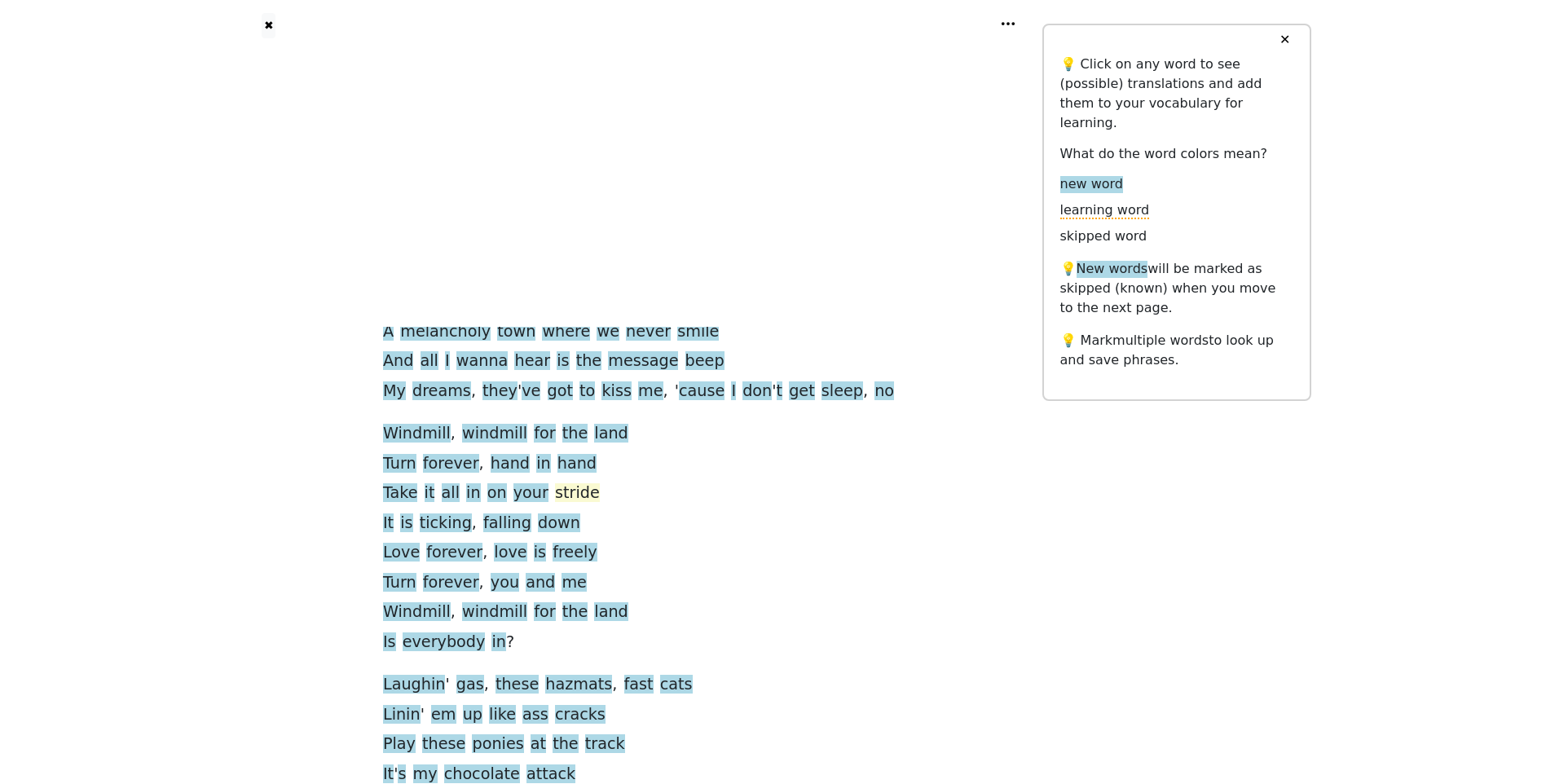
click at [590, 483] on span "stride" at bounding box center [578, 493] width 45 height 21
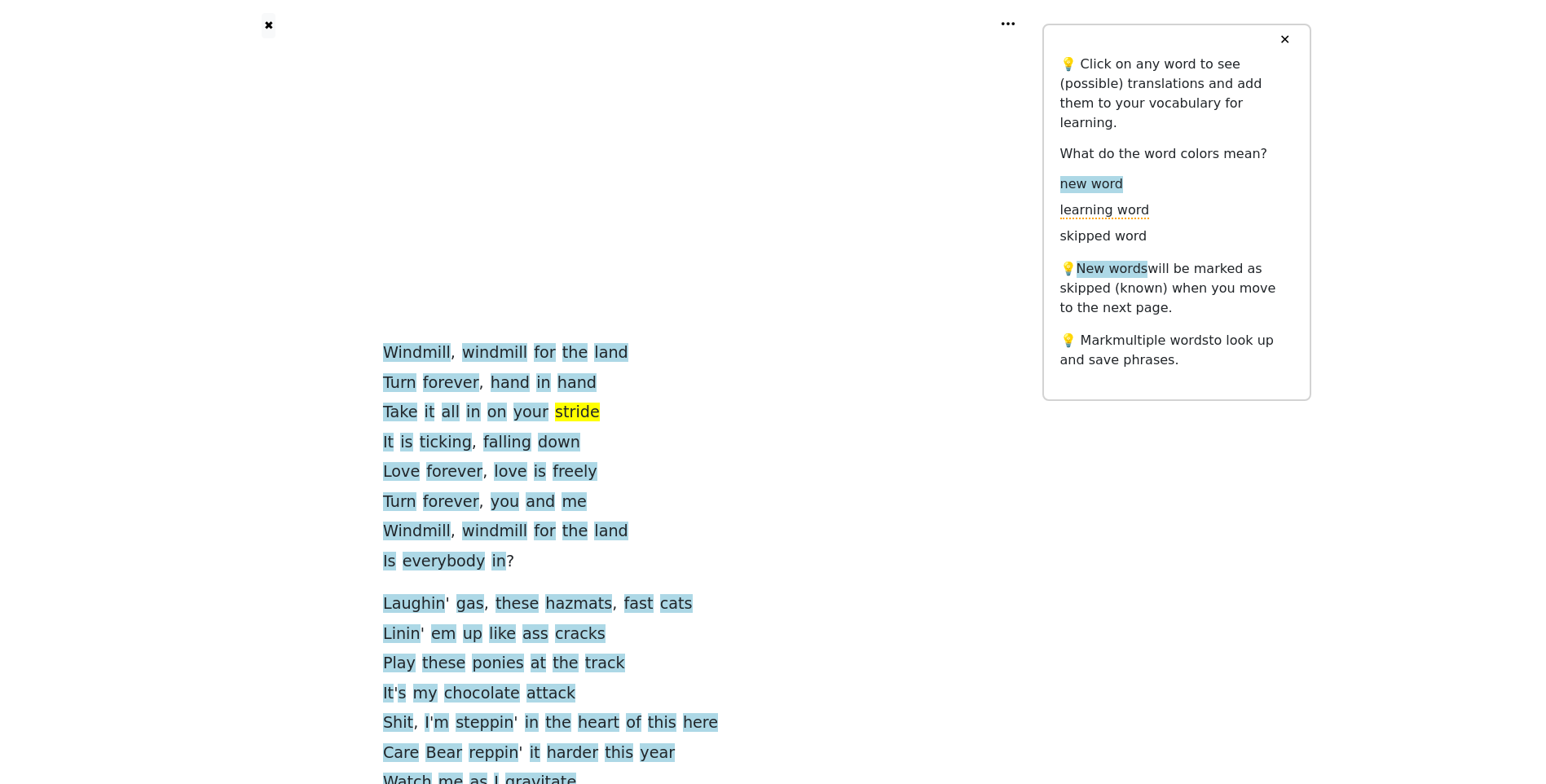
scroll to position [977, 0]
click at [594, 461] on span "freely" at bounding box center [575, 471] width 45 height 21
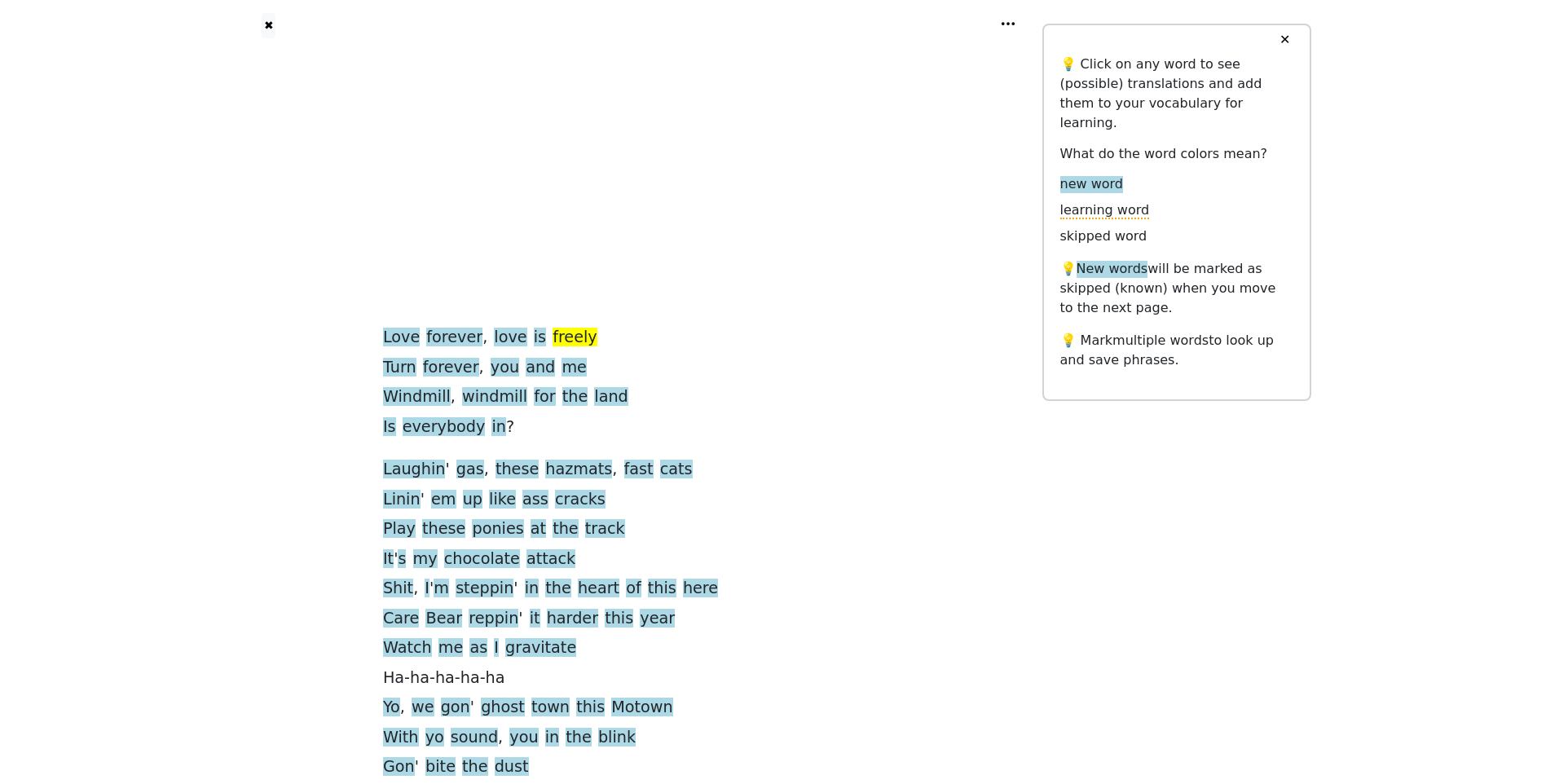
scroll to position [1140, 0]
